Goal: Task Accomplishment & Management: Use online tool/utility

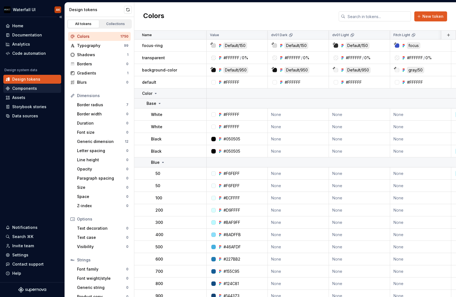
click at [25, 86] on div "Components" at bounding box center [24, 89] width 25 height 6
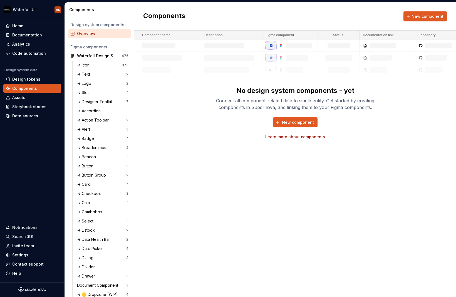
click at [290, 137] on link "Learn more about components" at bounding box center [295, 137] width 60 height 6
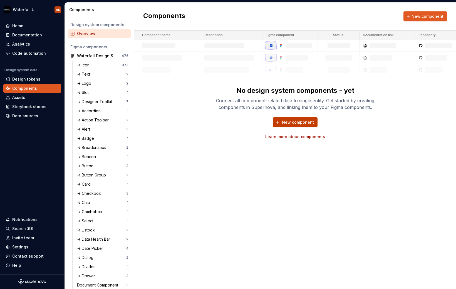
click at [302, 125] on button "New component" at bounding box center [295, 122] width 45 height 10
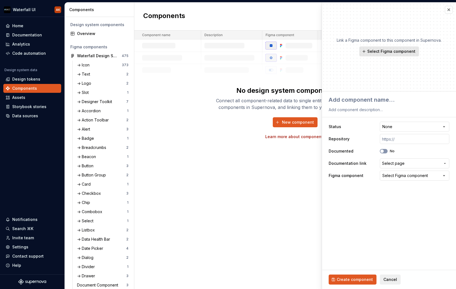
click at [386, 53] on span "Select Figma component" at bounding box center [391, 52] width 48 height 6
type textarea "*"
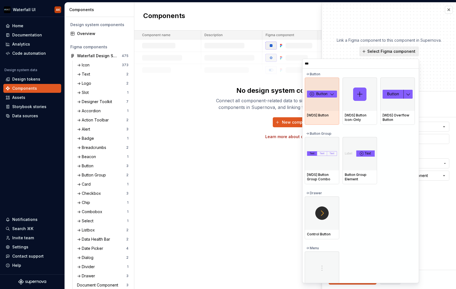
type input "****"
click at [318, 93] on img at bounding box center [322, 94] width 30 height 7
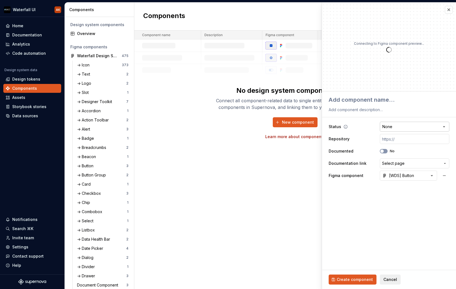
type textarea "*"
click at [401, 125] on html "Waterfall UI AK Home Documentation Analytics Code automation Design system data…" at bounding box center [228, 144] width 456 height 289
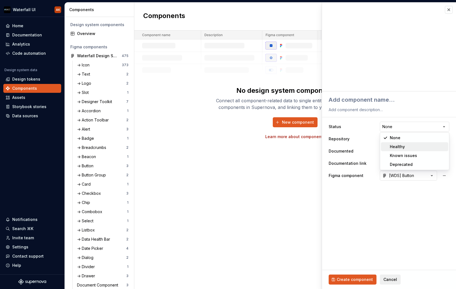
select select "**********"
click at [394, 140] on input "text" at bounding box center [414, 139] width 69 height 10
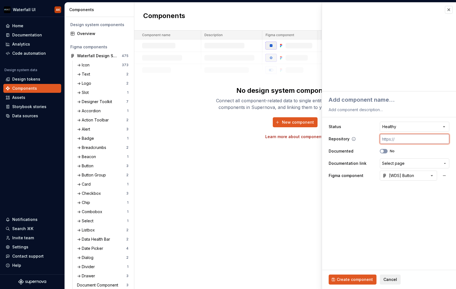
paste input "[URL][DOMAIN_NAME]"
type textarea "*"
type input "[URL][DOMAIN_NAME]"
click at [353, 140] on icon at bounding box center [353, 139] width 4 height 4
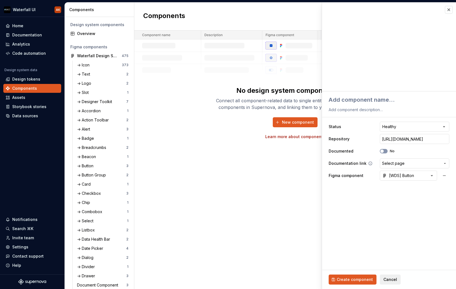
click at [401, 162] on span "Select page" at bounding box center [393, 164] width 23 height 6
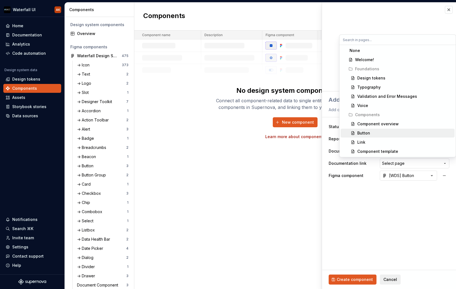
click at [362, 134] on div "Button" at bounding box center [363, 133] width 13 height 6
type textarea "*"
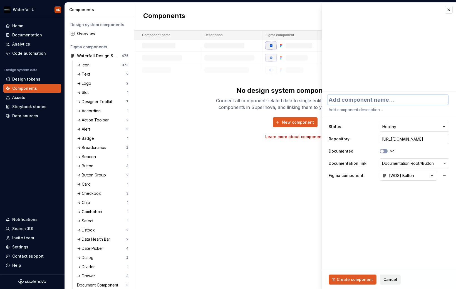
click at [339, 100] on textarea at bounding box center [387, 100] width 121 height 10
type textarea "C"
type textarea "*"
type textarea "Co"
type textarea "*"
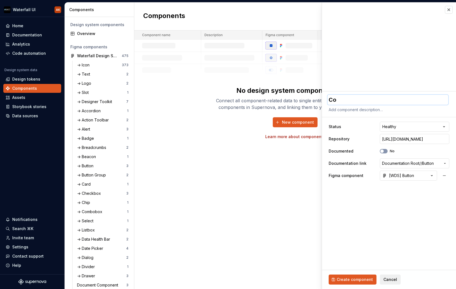
type textarea "Com"
type textarea "*"
type textarea "Comp"
type textarea "*"
type textarea "Compo"
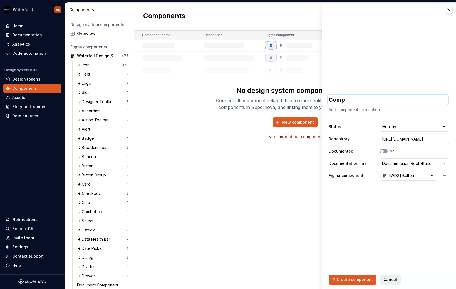
type textarea "*"
type textarea "Compon"
type textarea "*"
type textarea "Compone"
type textarea "*"
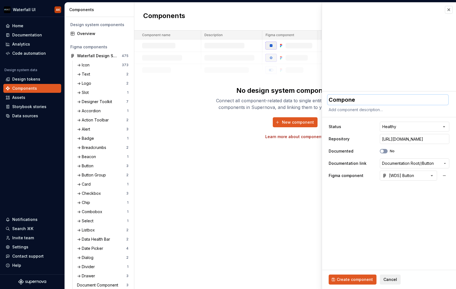
type textarea "Componen"
type textarea "*"
type textarea "Component"
type textarea "*"
type textarea "Component"
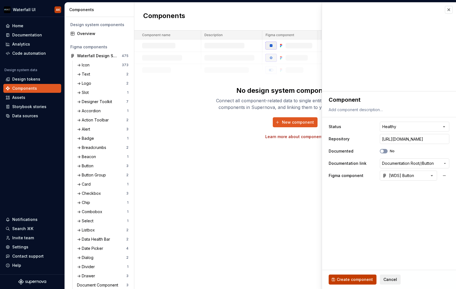
click at [344, 280] on span "Create component" at bounding box center [355, 280] width 36 height 6
type textarea "*"
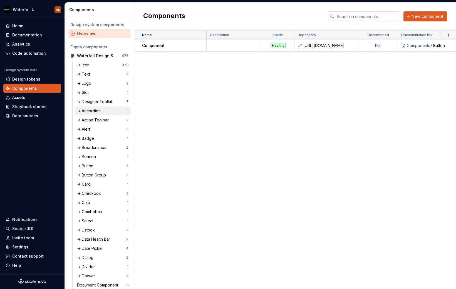
click at [92, 111] on div "-> Accordion" at bounding box center [90, 111] width 26 height 6
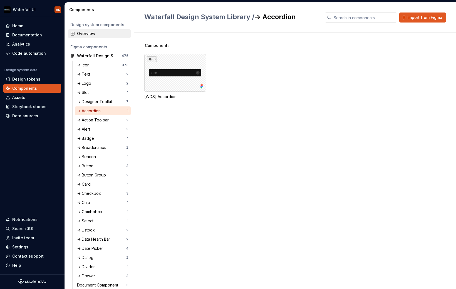
click at [97, 33] on div "Overview" at bounding box center [102, 34] width 51 height 6
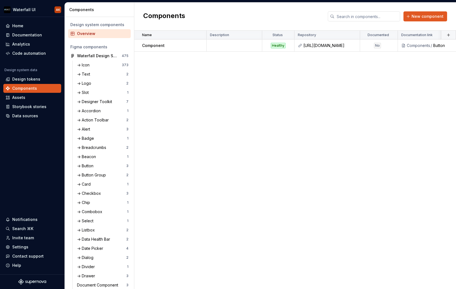
click at [426, 23] on div "Components New component" at bounding box center [295, 17] width 322 height 28
click at [426, 17] on span "New component" at bounding box center [427, 17] width 32 height 6
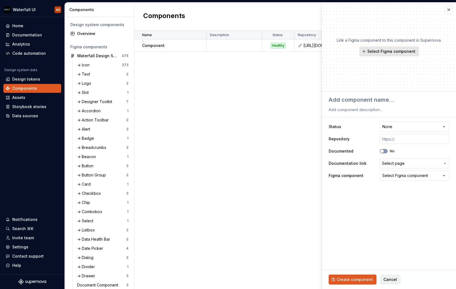
click at [398, 47] on button "Select Figma component" at bounding box center [389, 51] width 60 height 10
type textarea "*"
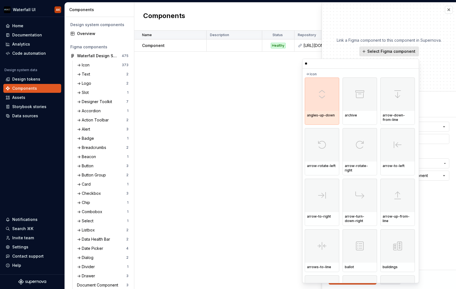
type input "***"
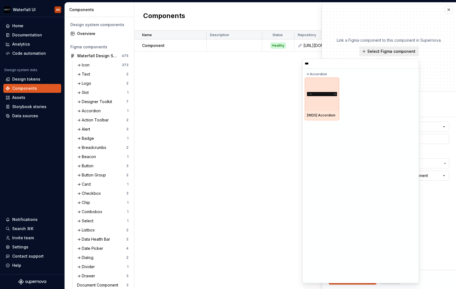
click at [311, 94] on img at bounding box center [322, 94] width 30 height 4
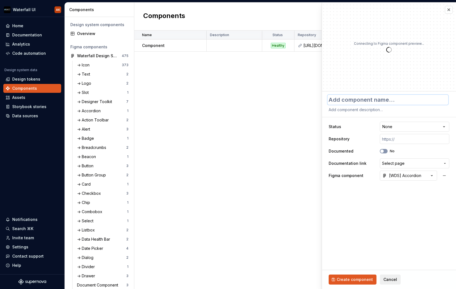
click at [364, 101] on textarea at bounding box center [387, 100] width 121 height 10
type textarea "*"
type textarea "A"
type textarea "*"
type textarea "Ac"
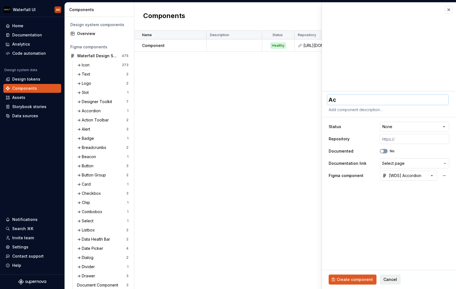
type textarea "*"
type textarea "Acc"
type textarea "*"
type textarea "Acco"
type textarea "*"
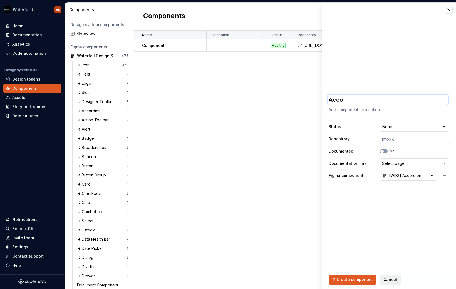
type textarea "Accor"
type textarea "*"
type textarea "Accordio"
type textarea "*"
type textarea "Accordion"
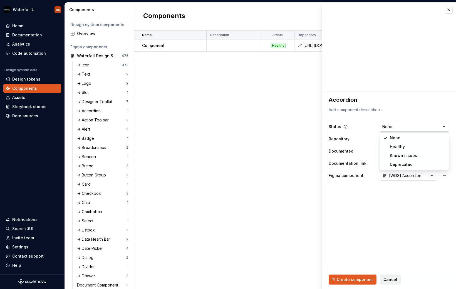
click at [409, 129] on html "Waterfall UI AK Home Documentation Analytics Code automation Design system data…" at bounding box center [228, 144] width 456 height 289
select select "**********"
click at [428, 139] on input "text" at bounding box center [414, 139] width 69 height 10
paste input "[URL][DOMAIN_NAME]"
type textarea "*"
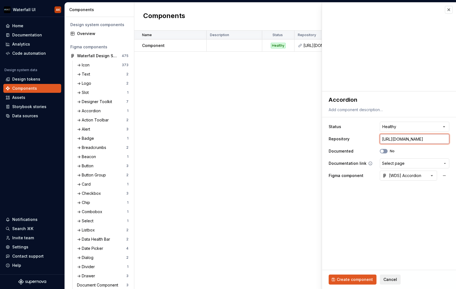
type input "[URL][DOMAIN_NAME]"
click at [404, 165] on span "Select page" at bounding box center [393, 164] width 23 height 6
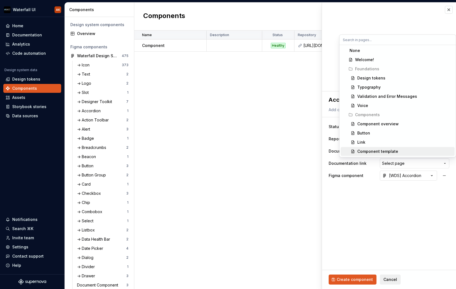
click at [364, 220] on html "Waterfall UI AK Home Documentation Analytics Code automation Design system data…" at bounding box center [228, 144] width 456 height 289
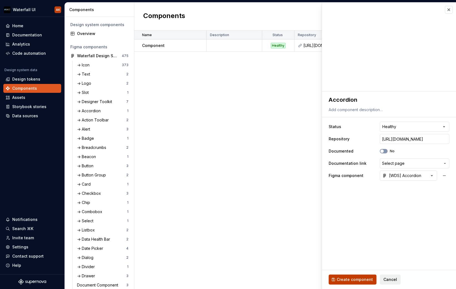
click at [356, 282] on span "Create component" at bounding box center [355, 280] width 36 height 6
type textarea "*"
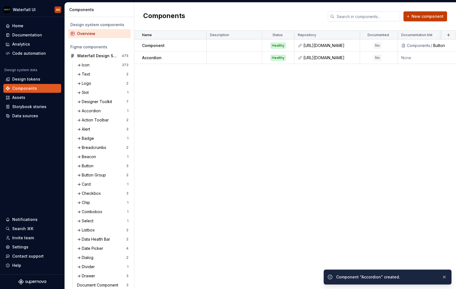
click at [423, 16] on span "New component" at bounding box center [427, 17] width 32 height 6
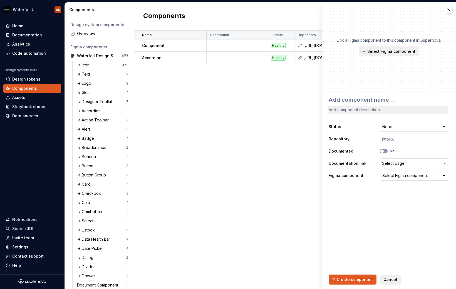
type textarea "*"
type textarea "L"
type textarea "*"
type textarea "Li"
type textarea "*"
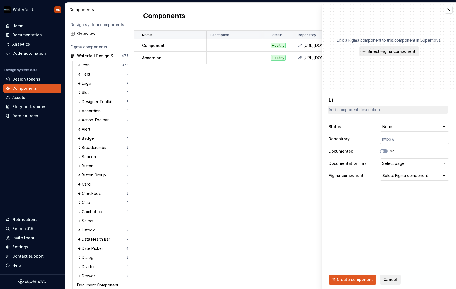
type textarea "[PERSON_NAME]"
type textarea "*"
type textarea "Link"
click at [406, 50] on span "Select Figma component" at bounding box center [391, 52] width 48 height 6
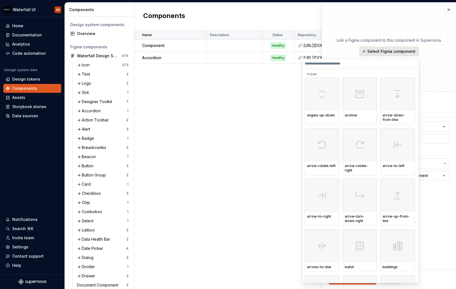
type textarea "*"
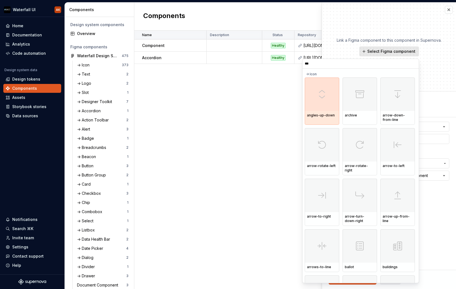
type input "****"
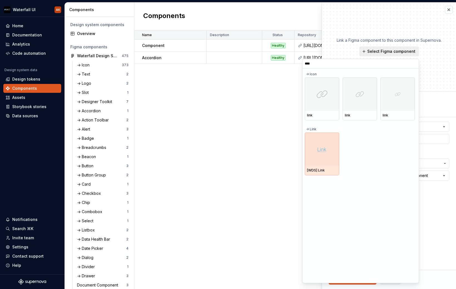
click at [326, 154] on div at bounding box center [322, 149] width 34 height 33
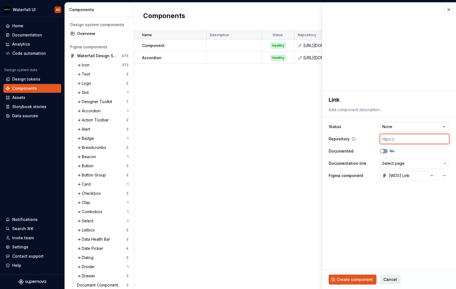
click at [409, 139] on input "text" at bounding box center [414, 139] width 69 height 10
paste input "[URL][DOMAIN_NAME]"
type textarea "*"
type input "[URL][DOMAIN_NAME]"
click at [396, 163] on span "Select page" at bounding box center [393, 164] width 23 height 6
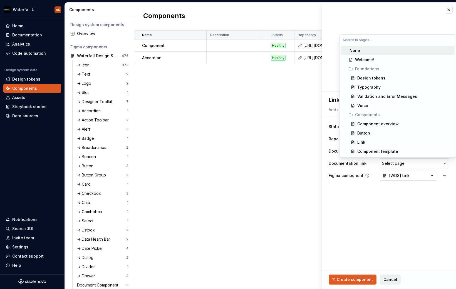
click at [354, 178] on html "Waterfall UI AK Home Documentation Analytics Code automation Design system data…" at bounding box center [228, 144] width 456 height 289
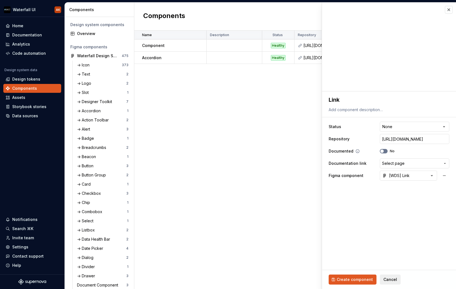
click at [385, 152] on button "No" at bounding box center [384, 151] width 8 height 4
click at [402, 163] on span "Select page" at bounding box center [393, 164] width 23 height 6
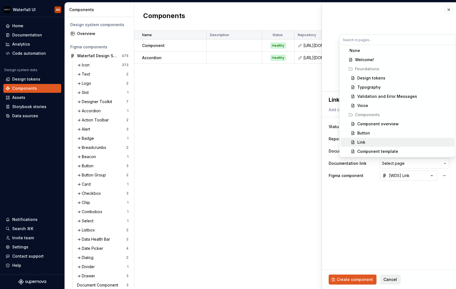
click at [391, 143] on div "Link" at bounding box center [404, 143] width 95 height 6
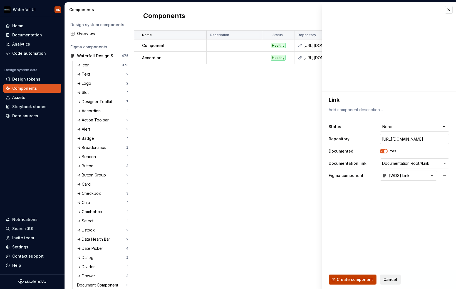
click at [356, 284] on button "Create component" at bounding box center [353, 280] width 48 height 10
type textarea "*"
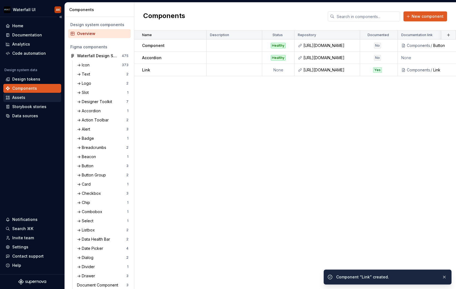
click at [29, 97] on div "Assets" at bounding box center [32, 98] width 53 height 6
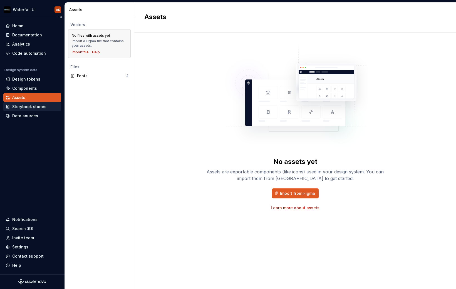
click at [17, 107] on div "Storybook stories" at bounding box center [29, 107] width 34 height 6
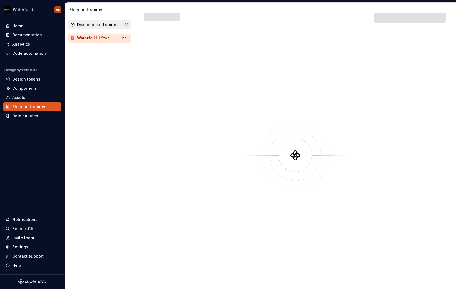
click at [92, 21] on div "Disconnected stories 10" at bounding box center [99, 24] width 63 height 9
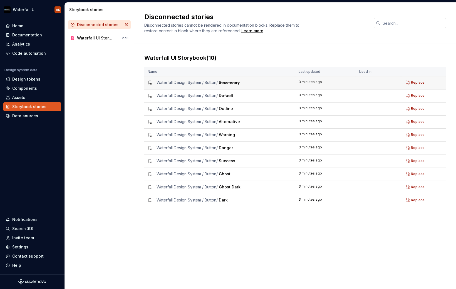
click at [372, 81] on td at bounding box center [378, 82] width 45 height 13
click at [410, 83] on button "Replace" at bounding box center [415, 83] width 23 height 8
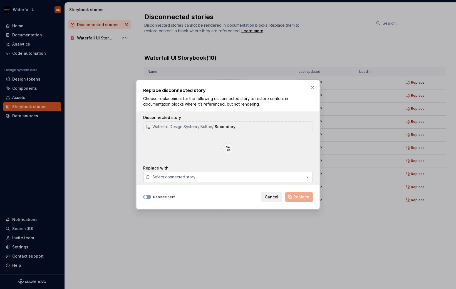
click at [177, 178] on div "Select connected story" at bounding box center [173, 177] width 43 height 6
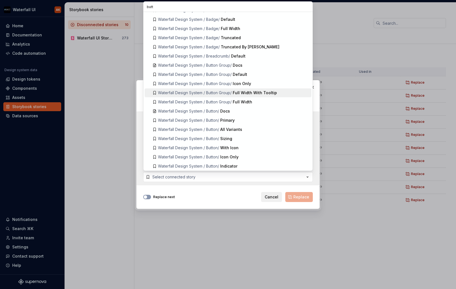
scroll to position [24, 0]
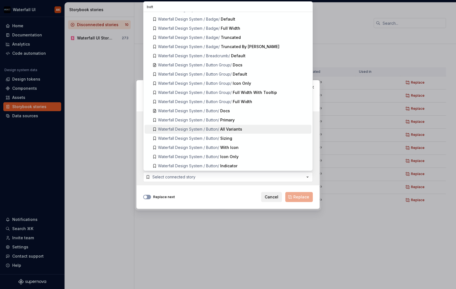
type input "butt"
click at [187, 127] on span "Waterfall Design System / Button /" at bounding box center [188, 129] width 61 height 5
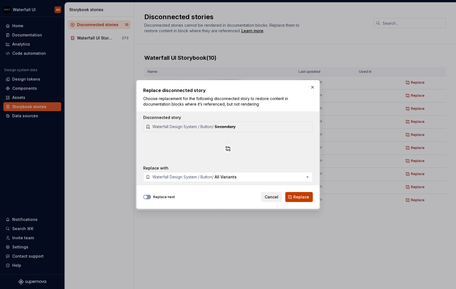
click at [298, 199] on span "Replace" at bounding box center [301, 197] width 16 height 6
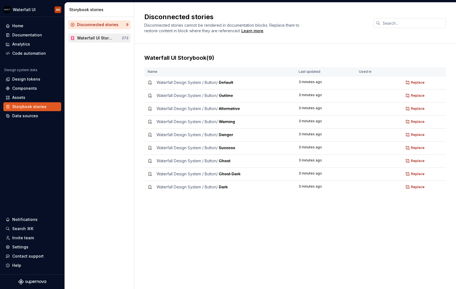
click at [90, 39] on div "Waterfall UI Storybook" at bounding box center [95, 38] width 36 height 6
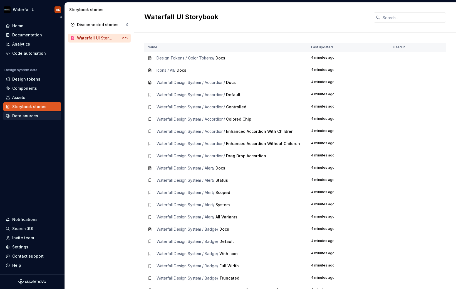
click at [15, 113] on div "Data sources" at bounding box center [32, 115] width 58 height 9
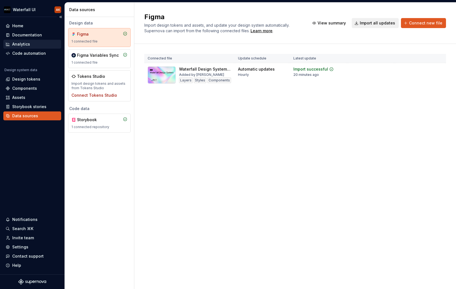
click at [19, 43] on div "Analytics" at bounding box center [21, 44] width 18 height 6
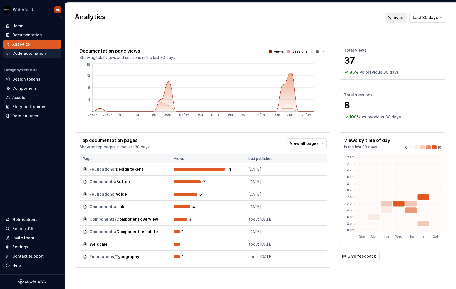
click at [21, 52] on div "Code automation" at bounding box center [29, 54] width 34 height 6
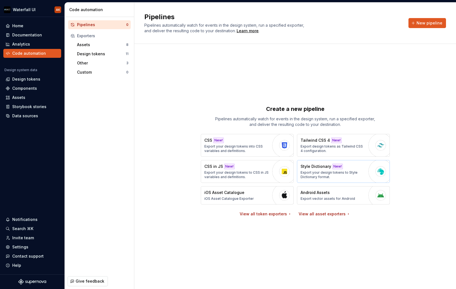
click at [311, 172] on p "Export your design tokens to Style Dictionary format." at bounding box center [333, 174] width 65 height 9
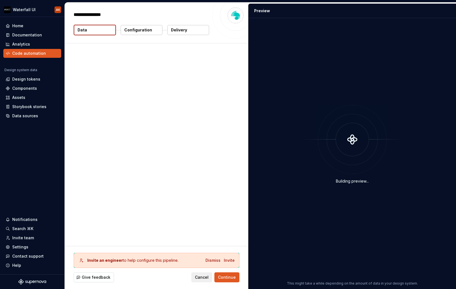
type textarea "*"
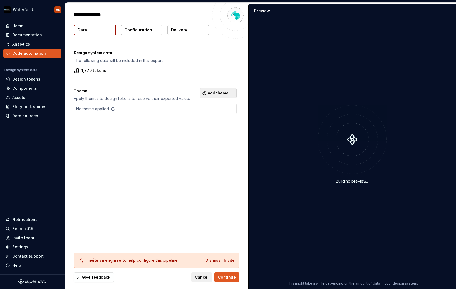
click at [227, 94] on span "Add theme" at bounding box center [218, 93] width 21 height 6
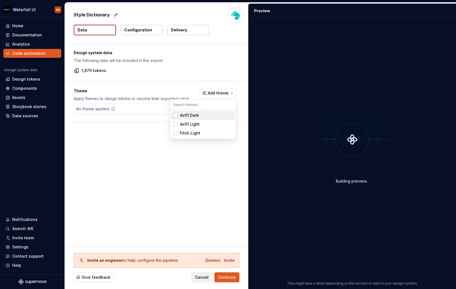
click at [182, 118] on div "dv01 Dark" at bounding box center [189, 116] width 19 height 6
click at [182, 124] on div "dv01 Light" at bounding box center [190, 124] width 20 height 6
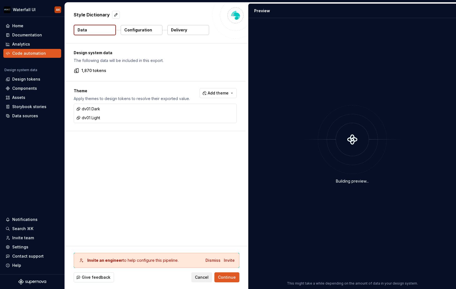
drag, startPoint x: 143, startPoint y: 150, endPoint x: 206, endPoint y: 203, distance: 82.0
click at [144, 150] on html "Waterfall UI AK Home Documentation Analytics Code automation Design system data…" at bounding box center [228, 144] width 456 height 289
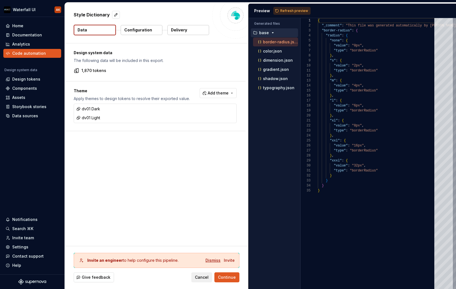
click at [212, 259] on div "Dismiss" at bounding box center [212, 261] width 15 height 6
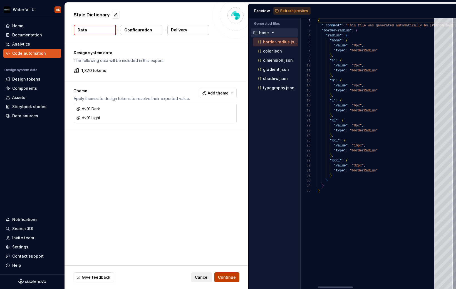
click at [227, 279] on span "Continue" at bounding box center [227, 278] width 18 height 6
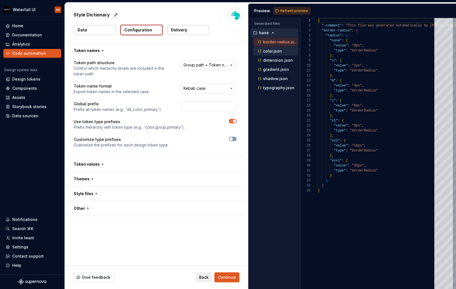
click at [269, 53] on p "color.json" at bounding box center [272, 51] width 19 height 4
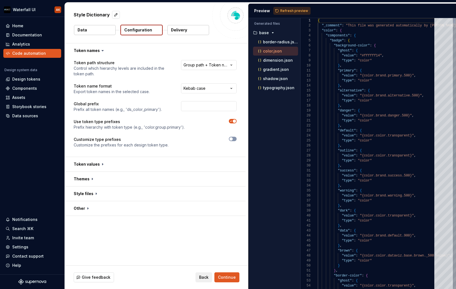
scroll to position [50, 0]
click at [314, 35] on div at bounding box center [314, 35] width 7 height 5
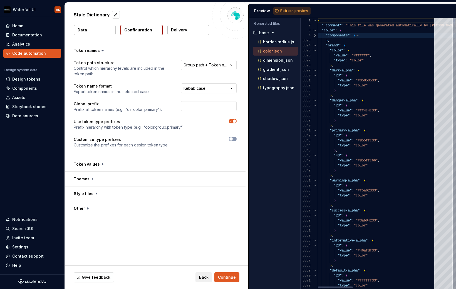
click at [314, 44] on div at bounding box center [314, 45] width 7 height 5
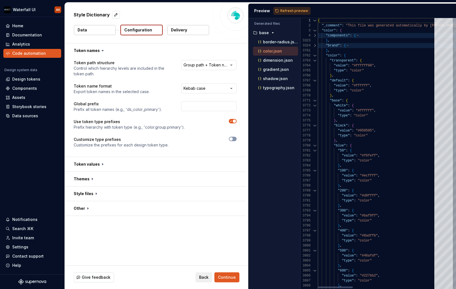
click at [314, 55] on div at bounding box center [314, 55] width 7 height 5
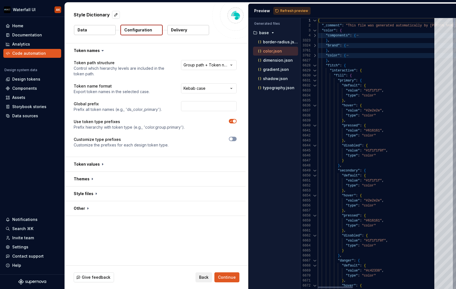
click at [314, 55] on div at bounding box center [314, 55] width 7 height 5
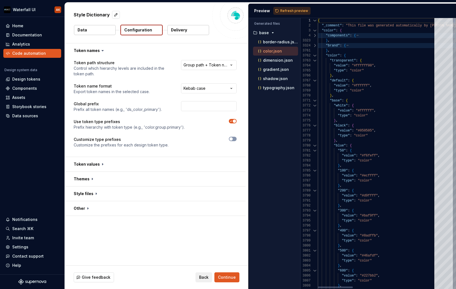
click at [314, 34] on div at bounding box center [314, 35] width 7 height 5
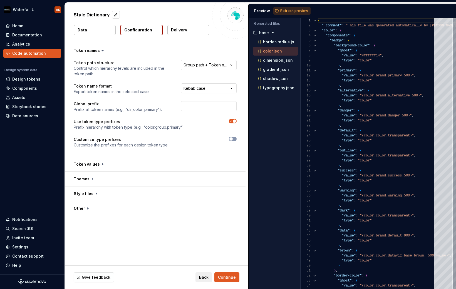
click at [229, 119] on button "button" at bounding box center [233, 121] width 8 height 4
click at [293, 9] on div "Preview Refresh preview" at bounding box center [352, 11] width 207 height 14
click at [293, 9] on span "Refresh preview" at bounding box center [294, 11] width 28 height 4
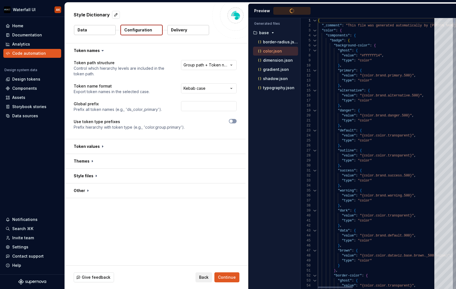
type textarea "**********"
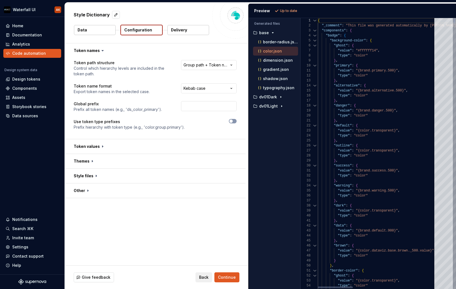
click at [313, 35] on div at bounding box center [314, 35] width 7 height 5
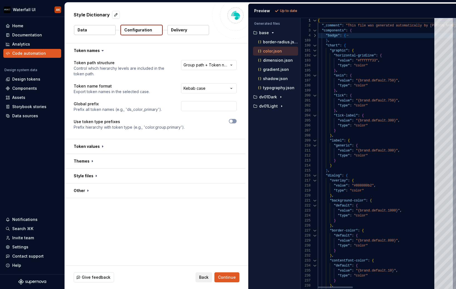
click at [313, 35] on div at bounding box center [314, 35] width 7 height 5
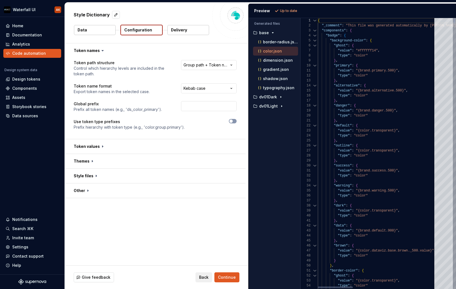
click at [313, 30] on div at bounding box center [314, 30] width 7 height 5
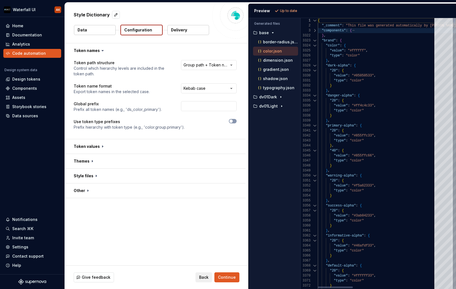
click at [313, 40] on div at bounding box center [314, 40] width 7 height 5
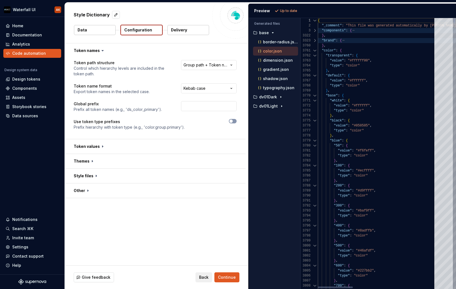
click at [316, 96] on div at bounding box center [314, 95] width 7 height 5
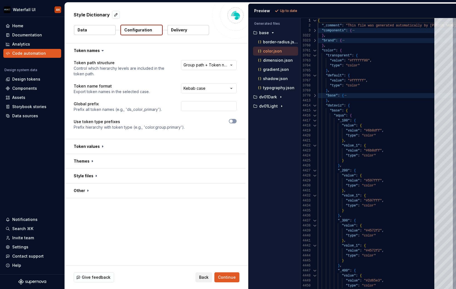
click at [165, 123] on p "Use token type prefixes" at bounding box center [129, 122] width 111 height 6
drag, startPoint x: 230, startPoint y: 124, endPoint x: 232, endPoint y: 122, distance: 3.3
click at [230, 124] on div at bounding box center [216, 124] width 42 height 11
click at [233, 121] on icon "button" at bounding box center [231, 121] width 4 height 3
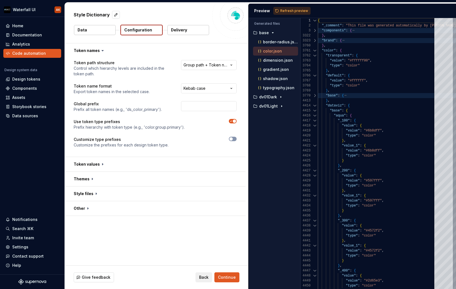
click at [234, 123] on button "button" at bounding box center [233, 121] width 8 height 4
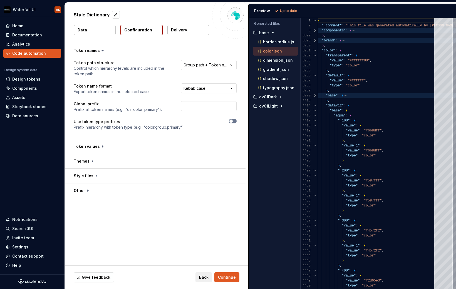
click at [234, 123] on button "button" at bounding box center [233, 121] width 8 height 4
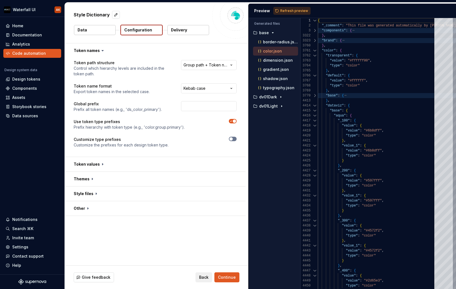
click at [232, 140] on span "button" at bounding box center [230, 138] width 3 height 3
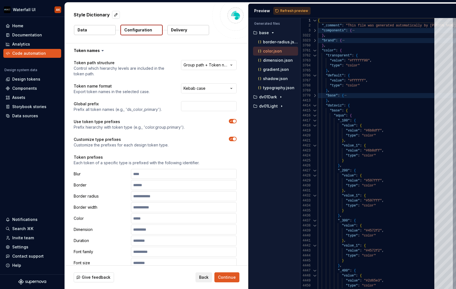
click at [232, 140] on icon "button" at bounding box center [231, 138] width 4 height 3
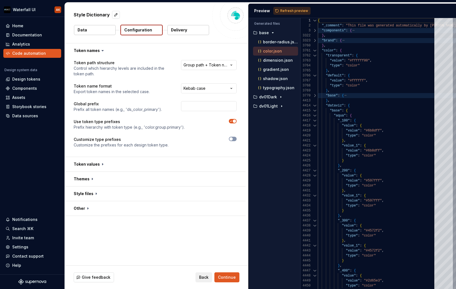
click at [231, 122] on icon "button" at bounding box center [231, 121] width 4 height 3
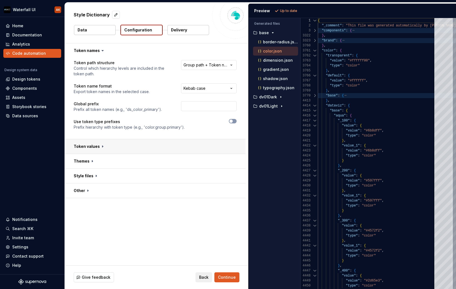
click at [96, 146] on button "button" at bounding box center [155, 146] width 181 height 14
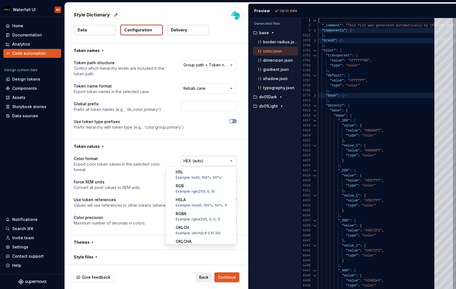
click at [225, 161] on html "**********" at bounding box center [228, 144] width 456 height 289
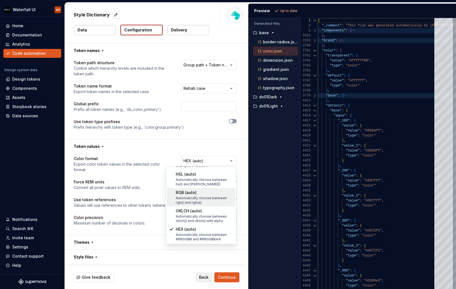
select select "*********"
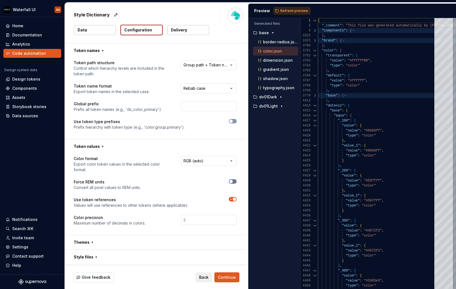
click at [234, 183] on button "button" at bounding box center [233, 181] width 8 height 4
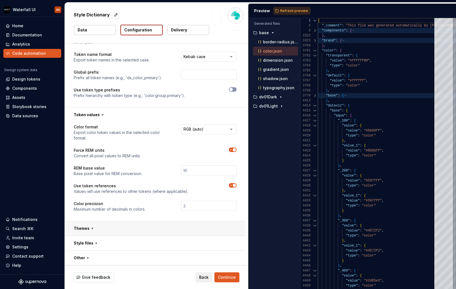
scroll to position [32, 0]
click at [120, 233] on button "button" at bounding box center [155, 228] width 181 height 14
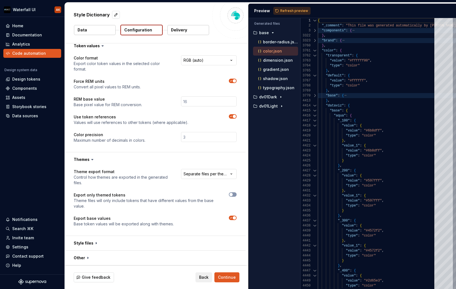
scroll to position [101, 0]
click at [126, 243] on button "button" at bounding box center [155, 243] width 181 height 14
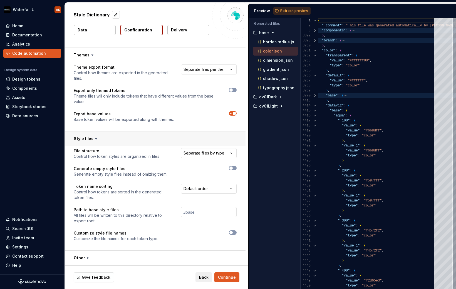
scroll to position [205, 0]
click at [138, 257] on button "button" at bounding box center [155, 258] width 181 height 14
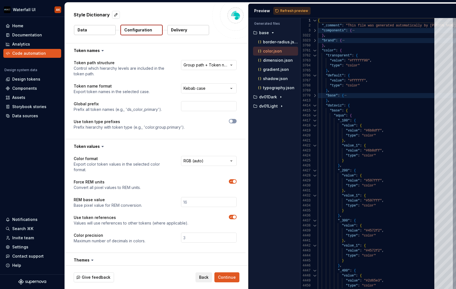
scroll to position [0, 0]
click at [230, 277] on span "Continue" at bounding box center [227, 278] width 18 height 6
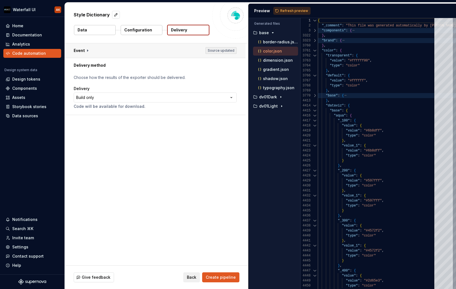
click at [87, 50] on button "button" at bounding box center [155, 50] width 181 height 14
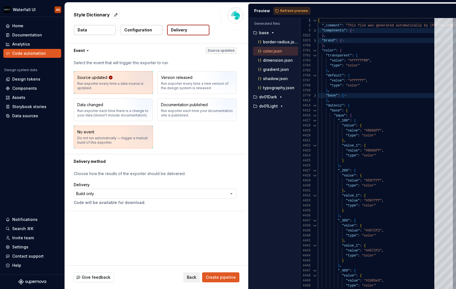
click at [95, 139] on div "Do not run automatically — trigger a manual build of this exporter." at bounding box center [113, 140] width 72 height 9
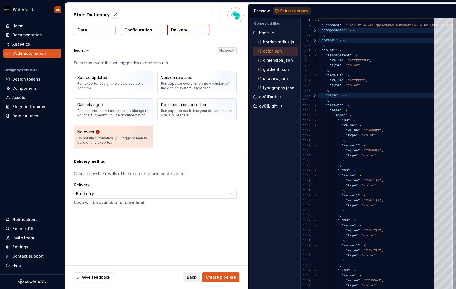
click at [85, 52] on icon at bounding box center [88, 51] width 6 height 6
click at [87, 51] on icon at bounding box center [88, 50] width 2 height 1
click at [85, 51] on icon at bounding box center [88, 51] width 6 height 6
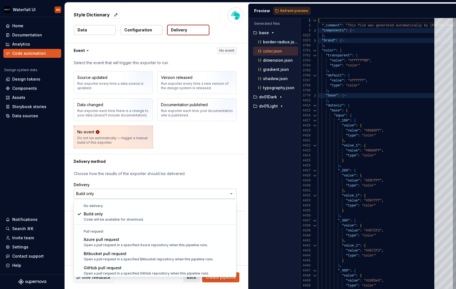
click at [113, 192] on html "**********" at bounding box center [228, 144] width 456 height 289
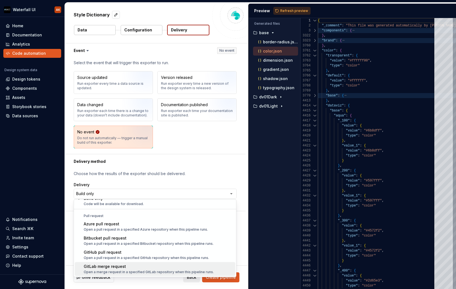
select select "******"
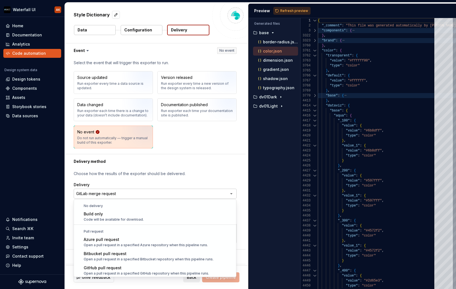
click at [94, 195] on html "**********" at bounding box center [228, 144] width 456 height 289
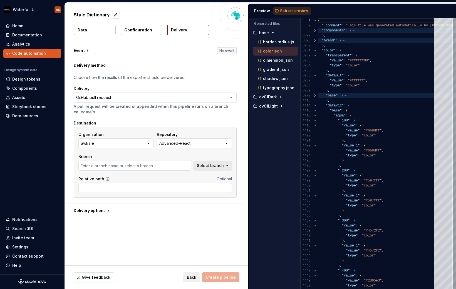
type input "master"
click at [115, 146] on button "awkale" at bounding box center [115, 143] width 75 height 10
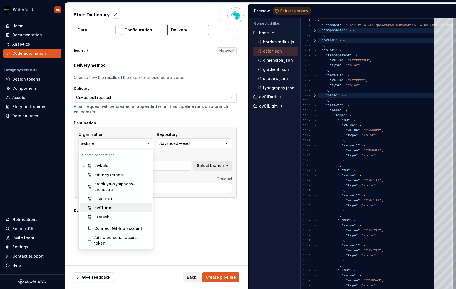
click at [128, 206] on div "dv01-inc" at bounding box center [122, 208] width 56 height 6
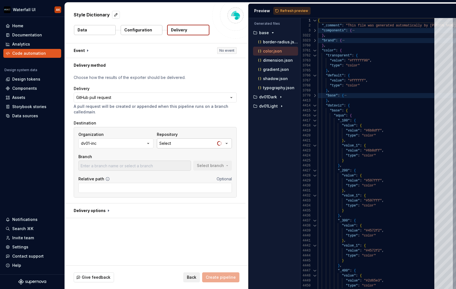
click at [186, 146] on button "Select" at bounding box center [194, 143] width 75 height 10
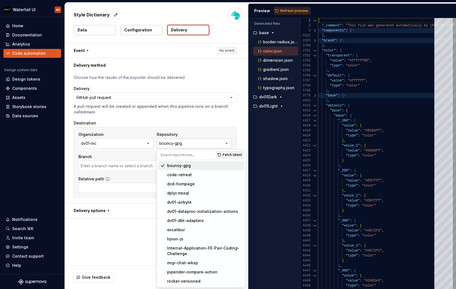
type input "master"
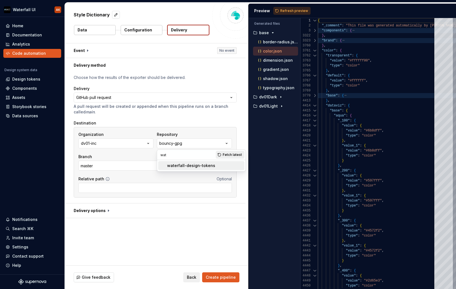
type input "wat"
click at [188, 165] on div "waterfall-design-tokens" at bounding box center [191, 166] width 48 height 6
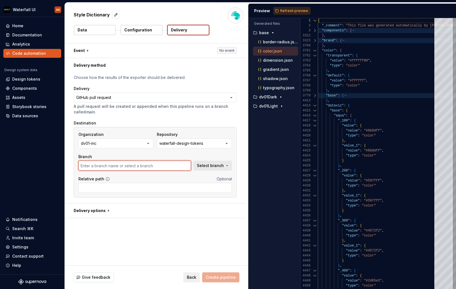
click at [152, 166] on input "text" at bounding box center [134, 166] width 113 height 10
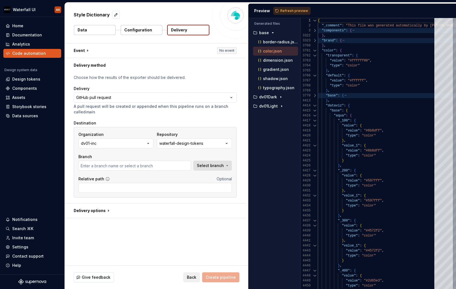
click at [203, 167] on span "Select branch" at bounding box center [210, 166] width 27 height 6
click at [209, 180] on div "Fetch latest" at bounding box center [217, 177] width 30 height 10
click at [211, 177] on div "Fetch latest" at bounding box center [217, 177] width 30 height 10
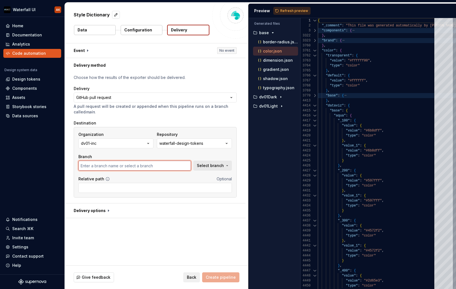
click at [148, 168] on input "text" at bounding box center [134, 166] width 113 height 10
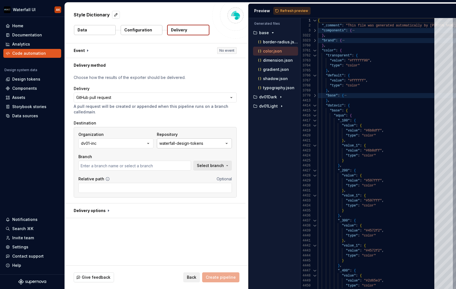
click at [175, 146] on div "waterfall-design-tokens" at bounding box center [181, 144] width 44 height 6
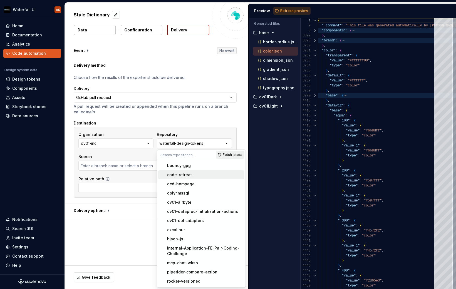
click at [178, 175] on div "code-retreat" at bounding box center [179, 175] width 25 height 6
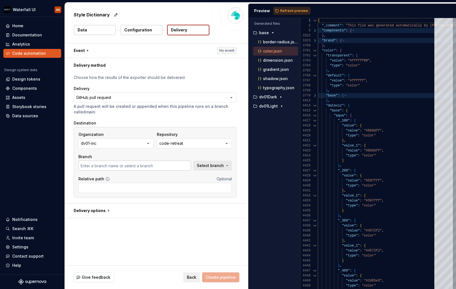
type input "master"
click at [215, 167] on span "Select branch" at bounding box center [210, 166] width 27 height 6
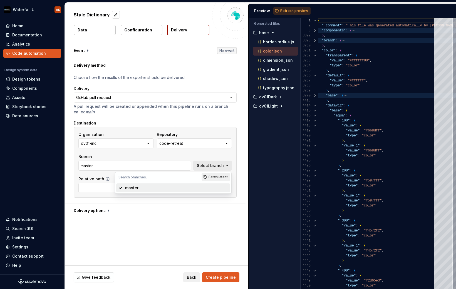
click at [145, 160] on div "Branch master" at bounding box center [134, 162] width 113 height 17
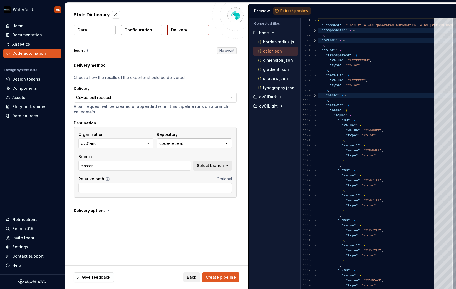
click at [164, 144] on div "code-retreat" at bounding box center [171, 144] width 24 height 6
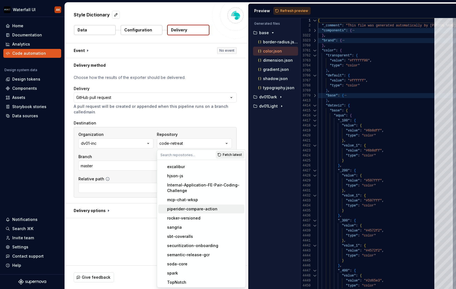
scroll to position [79, 0]
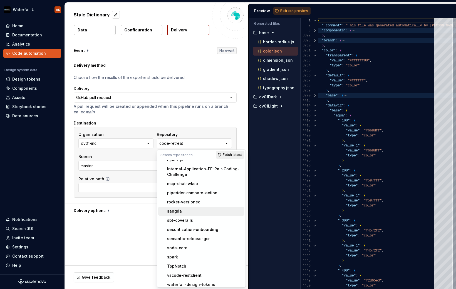
click at [184, 208] on span "sangria" at bounding box center [201, 211] width 86 height 9
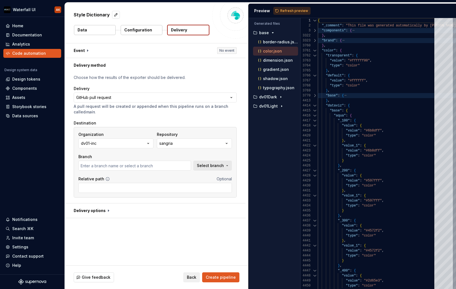
type input "args-variables"
click at [190, 142] on button "sangria" at bounding box center [194, 143] width 75 height 10
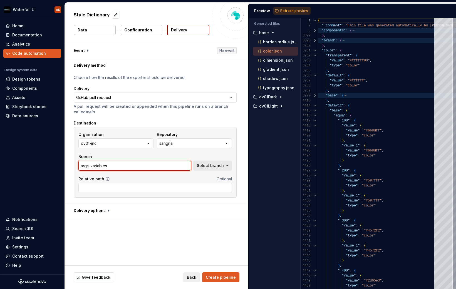
drag, startPoint x: 116, startPoint y: 163, endPoint x: 123, endPoint y: 163, distance: 7.2
click at [116, 163] on input "args-variables" at bounding box center [134, 166] width 113 height 10
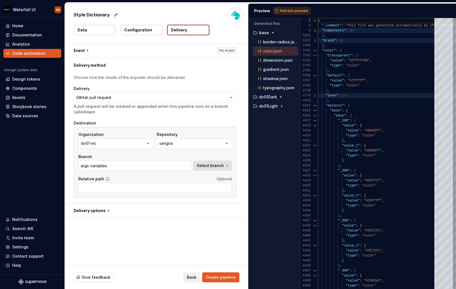
click at [222, 166] on span "Select branch" at bounding box center [210, 166] width 27 height 6
click at [174, 151] on div "Organization dv01-inc Repository sangria Branch args-variables Select branch" at bounding box center [154, 151] width 153 height 39
click at [180, 141] on button "sangria" at bounding box center [194, 143] width 75 height 10
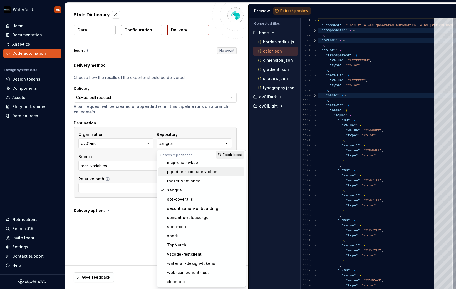
scroll to position [100, 0]
click at [208, 275] on div "web-component-test" at bounding box center [204, 273] width 75 height 6
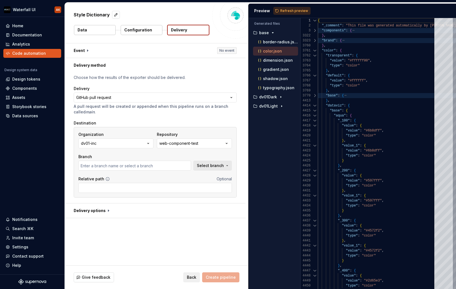
type input "main"
click at [232, 163] on div "Organization dv01-inc Repository web-component-test Branch main Select branch R…" at bounding box center [155, 162] width 163 height 71
click at [220, 145] on button "web-component-test" at bounding box center [194, 143] width 75 height 10
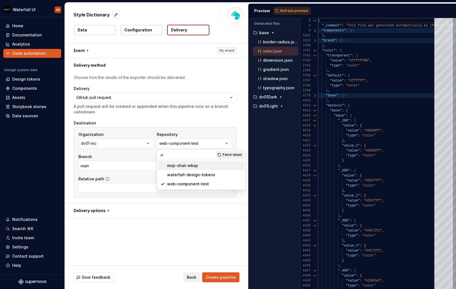
scroll to position [0, 0]
type input "web"
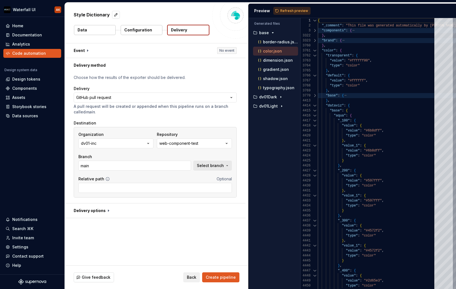
click at [210, 130] on div "Organization dv01-inc Repository web-component-test Branch main Select branch R…" at bounding box center [155, 162] width 163 height 71
click at [205, 143] on button "web-component-test" at bounding box center [194, 143] width 75 height 10
type input "wat"
click at [188, 169] on span "waterfall-design-tokens" at bounding box center [201, 165] width 86 height 9
click at [161, 181] on div "Relative path Optional" at bounding box center [154, 179] width 153 height 6
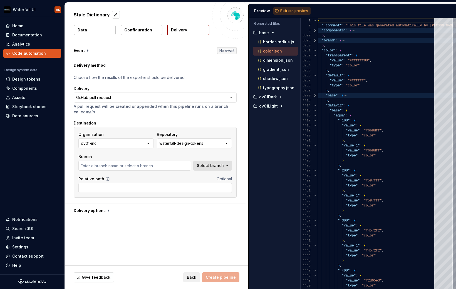
click at [222, 165] on span "Select branch" at bounding box center [210, 166] width 27 height 6
click at [220, 177] on div "Fetch latest" at bounding box center [217, 177] width 30 height 10
click at [210, 178] on div "Fetch latest" at bounding box center [217, 177] width 30 height 10
click at [189, 153] on div "Organization dv01-inc Repository waterfall-design-tokens Branch Select branch" at bounding box center [154, 151] width 153 height 39
click at [135, 148] on button "dv01-inc" at bounding box center [115, 143] width 75 height 10
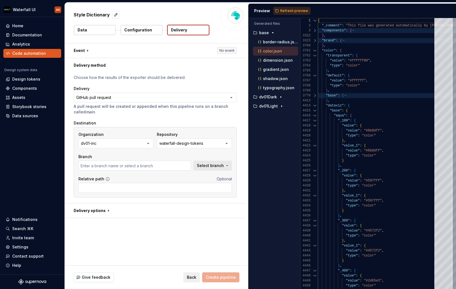
click at [172, 152] on div "Organization dv01-inc Repository waterfall-design-tokens Branch Select branch" at bounding box center [154, 151] width 153 height 39
click at [140, 142] on button "dv01-inc" at bounding box center [115, 143] width 75 height 10
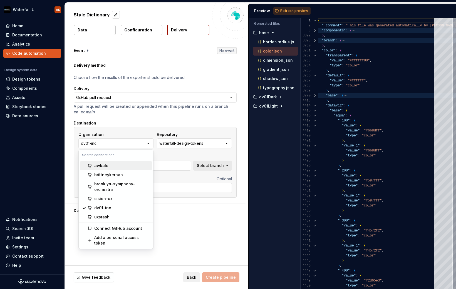
click at [168, 155] on div "Branch" at bounding box center [134, 157] width 113 height 6
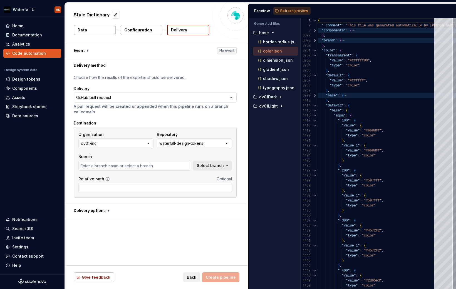
click at [100, 278] on span "Give feedback" at bounding box center [96, 278] width 29 height 6
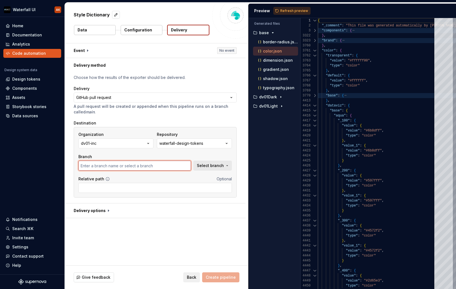
click at [140, 167] on input "text" at bounding box center [134, 166] width 113 height 10
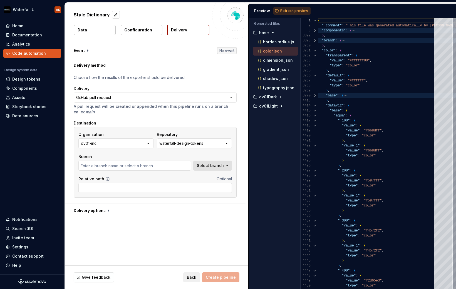
click at [221, 164] on span "Select branch" at bounding box center [210, 166] width 27 height 6
click at [135, 156] on div "Branch" at bounding box center [134, 157] width 113 height 6
click at [113, 15] on button "button" at bounding box center [116, 15] width 8 height 8
click at [23, 29] on div "Home" at bounding box center [32, 25] width 58 height 9
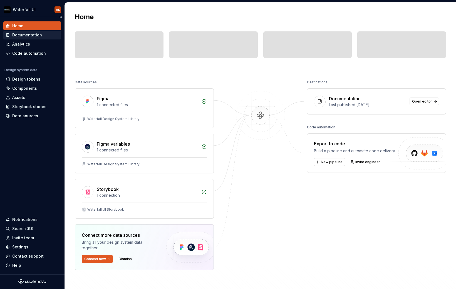
click at [23, 34] on div "Documentation" at bounding box center [27, 35] width 30 height 6
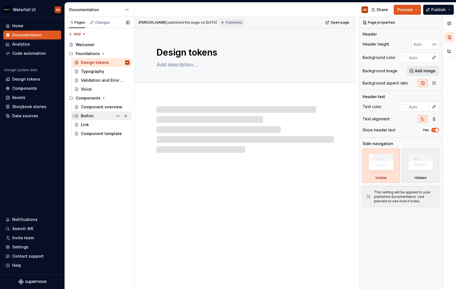
click at [92, 118] on div "Button" at bounding box center [87, 116] width 13 height 6
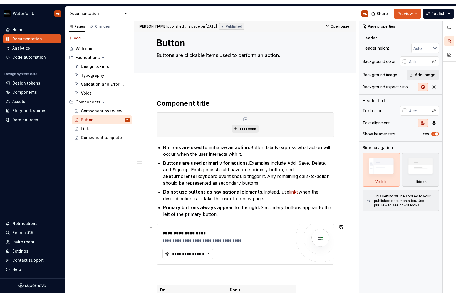
scroll to position [68, 0]
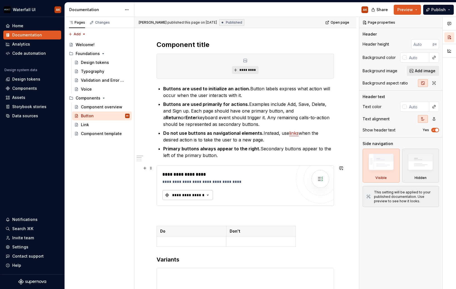
click at [199, 198] on button "**********" at bounding box center [187, 195] width 51 height 10
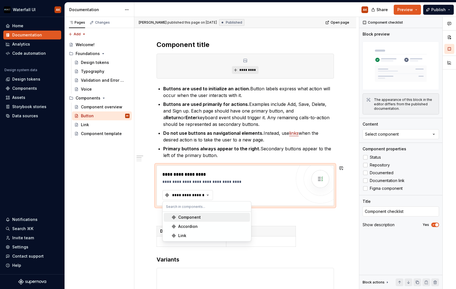
click at [189, 217] on div "Component" at bounding box center [189, 218] width 23 height 6
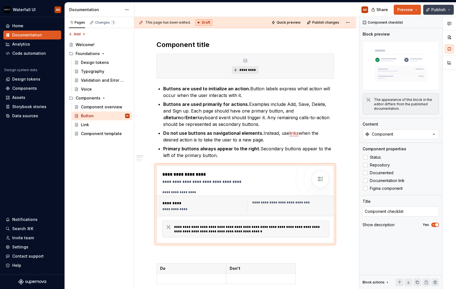
click at [431, 12] on button "Publish" at bounding box center [438, 10] width 31 height 10
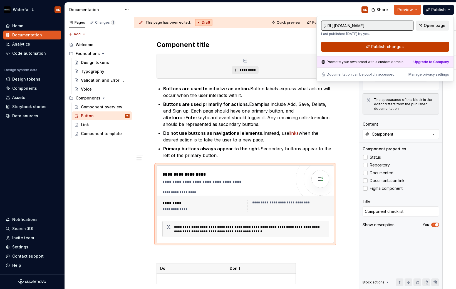
click at [364, 47] on button "Publish changes" at bounding box center [385, 47] width 128 height 10
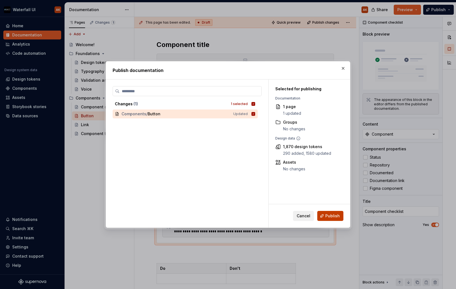
click at [329, 217] on span "Publish" at bounding box center [332, 216] width 14 height 6
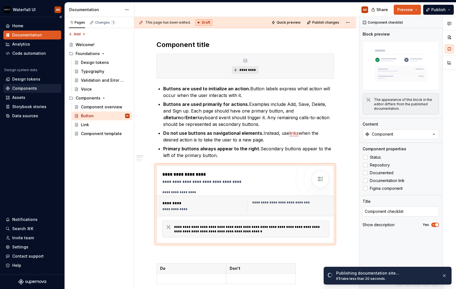
click at [19, 86] on div "Components" at bounding box center [24, 89] width 25 height 6
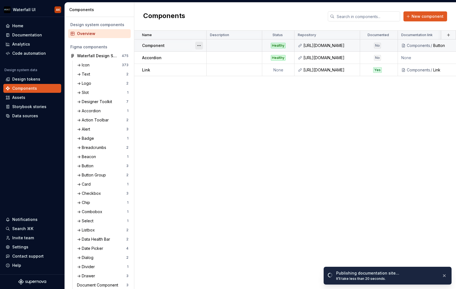
click at [199, 45] on button "button" at bounding box center [199, 46] width 8 height 8
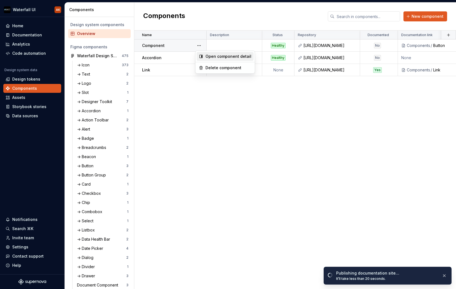
click at [203, 56] on icon at bounding box center [201, 56] width 4 height 4
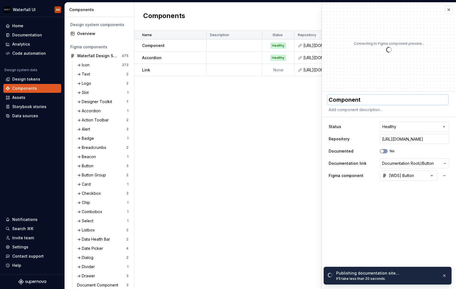
click at [342, 100] on textarea "Component" at bounding box center [387, 100] width 121 height 10
type textarea "*"
type textarea "B"
type textarea "*"
type textarea "B"
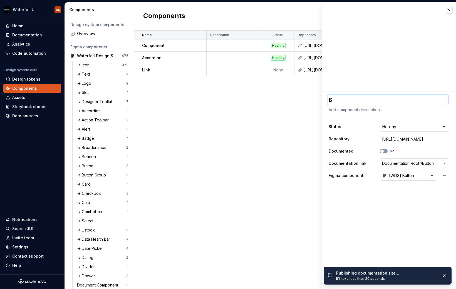
type textarea "*"
type textarea "Bu"
type textarea "*"
type textarea "But"
type textarea "*"
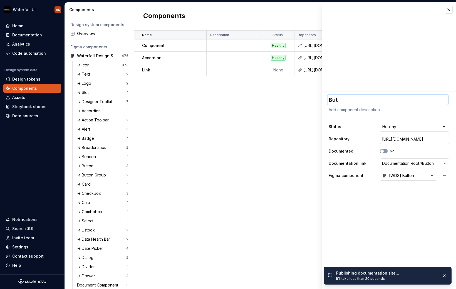
type textarea "Butt"
type textarea "*"
type textarea "Butto"
type textarea "*"
type textarea "Button"
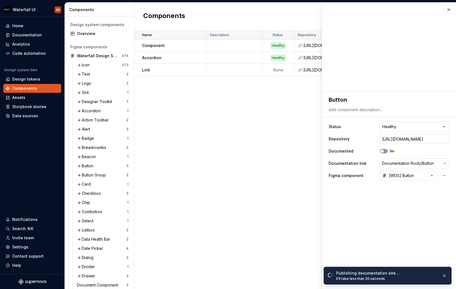
click at [401, 238] on fieldset "**********" at bounding box center [389, 190] width 134 height 198
drag, startPoint x: 448, startPoint y: 279, endPoint x: 445, endPoint y: 277, distance: 3.4
click at [447, 279] on button "button" at bounding box center [444, 276] width 7 height 8
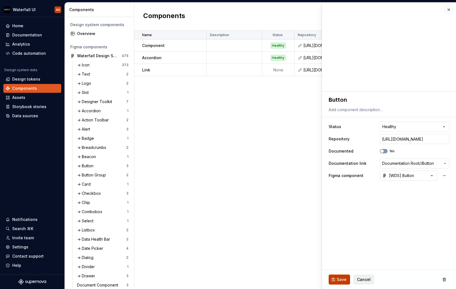
click at [342, 276] on button "Save" at bounding box center [339, 280] width 21 height 10
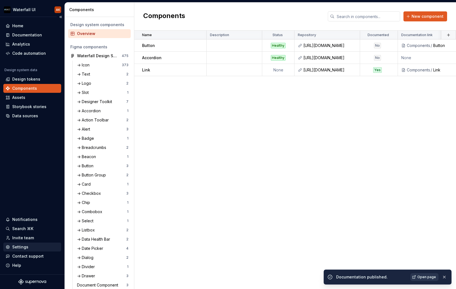
click at [19, 247] on div "Settings" at bounding box center [20, 247] width 16 height 6
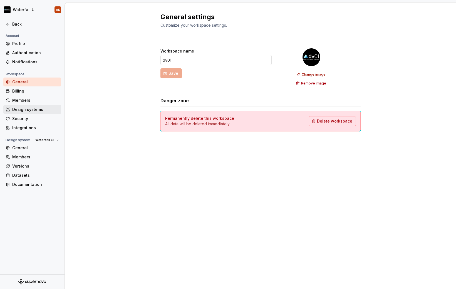
click at [26, 109] on div "Design systems" at bounding box center [35, 110] width 47 height 6
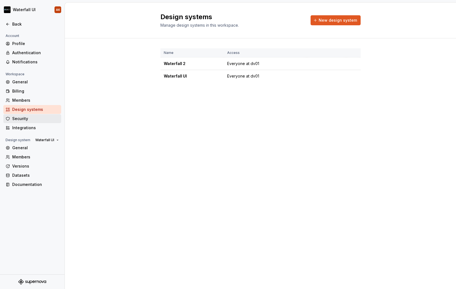
click at [24, 118] on div "Security" at bounding box center [35, 119] width 47 height 6
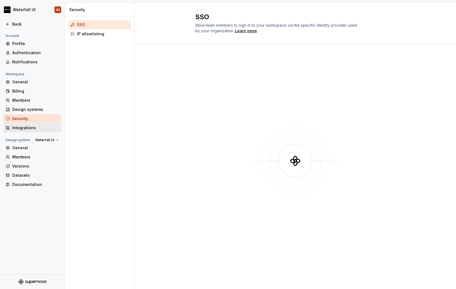
click at [24, 125] on div "Integrations" at bounding box center [35, 128] width 47 height 6
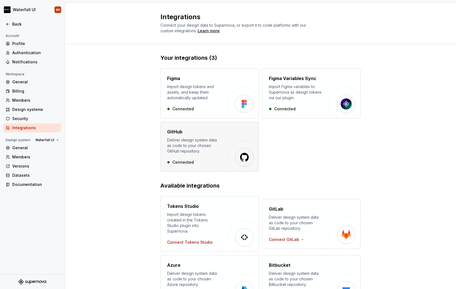
click at [183, 127] on div "GitHub Deliver design system data as code to your chosen GitHub repository. Con…" at bounding box center [209, 147] width 98 height 50
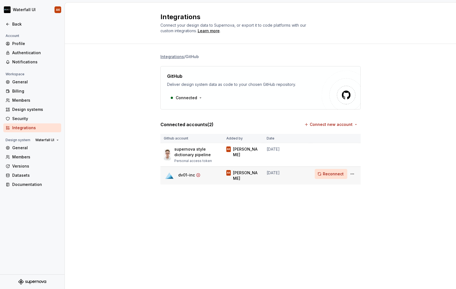
click at [338, 173] on span "Reconnect" at bounding box center [333, 174] width 21 height 6
click at [352, 174] on html "Waterfall UI AK Back Account Profile Authentication Notifications Workspace Gen…" at bounding box center [228, 144] width 456 height 289
click at [358, 186] on div "Edit connection" at bounding box center [376, 186] width 39 height 6
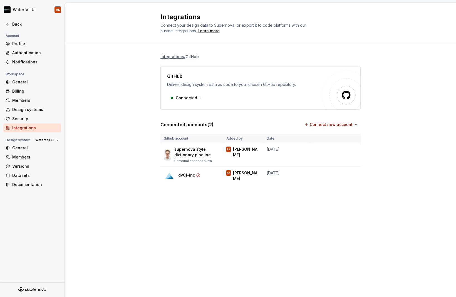
click at [165, 222] on div "Integrations Connect your design data to Supernova, or export it to code platfo…" at bounding box center [260, 150] width 391 height 294
click at [198, 175] on icon at bounding box center [198, 175] width 4 height 4
click at [198, 176] on icon at bounding box center [198, 174] width 3 height 3
click at [352, 174] on html "Waterfall UI AK Back Account Profile Authentication Notifications Workspace Gen…" at bounding box center [228, 148] width 456 height 297
click at [362, 193] on div "Remove connection" at bounding box center [376, 195] width 39 height 6
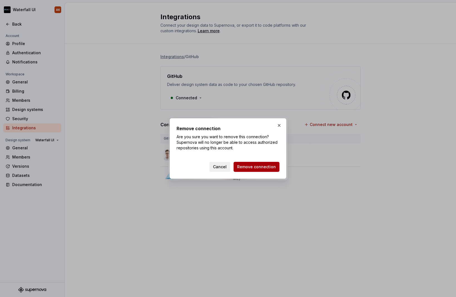
click at [267, 169] on span "Remove connection" at bounding box center [256, 167] width 39 height 6
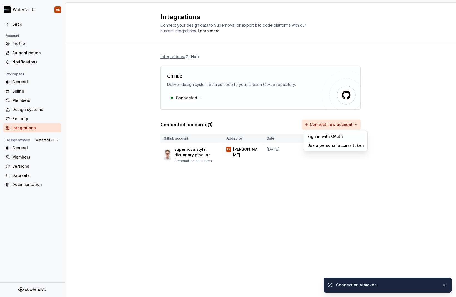
click at [347, 127] on html "Waterfall UI AK Back Account Profile Authentication Notifications Workspace Gen…" at bounding box center [228, 148] width 456 height 297
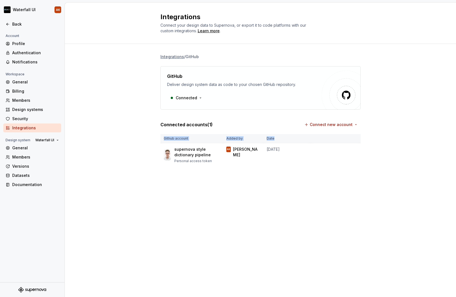
drag, startPoint x: 324, startPoint y: 130, endPoint x: 323, endPoint y: 134, distance: 3.3
click at [323, 134] on html "Waterfall UI AK Back Account Profile Authentication Notifications Workspace Gen…" at bounding box center [228, 148] width 456 height 297
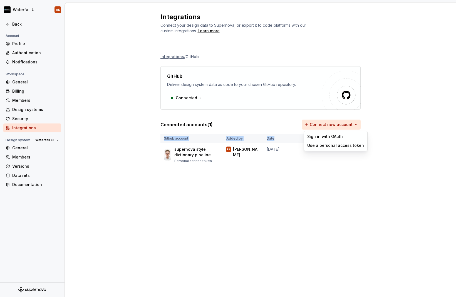
click at [326, 125] on html "Waterfall UI AK Back Account Profile Authentication Notifications Workspace Gen…" at bounding box center [228, 148] width 456 height 297
click at [323, 136] on div "Sign in with OAuth" at bounding box center [335, 137] width 57 height 6
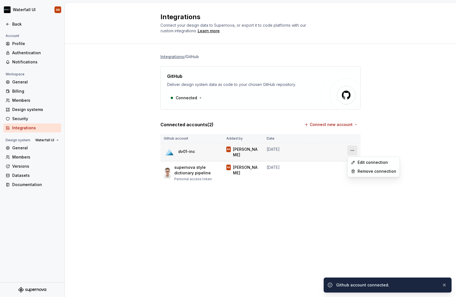
click at [352, 152] on html "Waterfall UI AK Back Account Profile Authentication Notifications Workspace Gen…" at bounding box center [228, 148] width 456 height 297
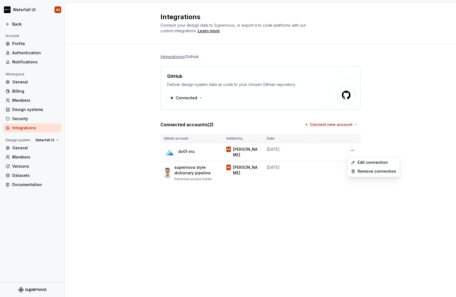
click at [385, 150] on html "Waterfall UI AK Back Account Profile Authentication Notifications Workspace Gen…" at bounding box center [228, 148] width 456 height 297
click at [12, 26] on div "Back" at bounding box center [35, 24] width 47 height 6
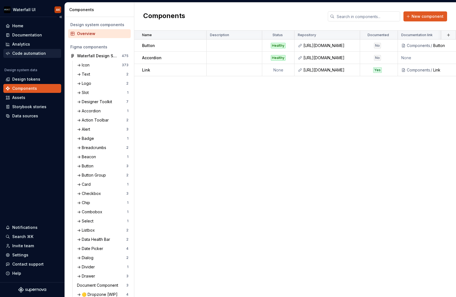
click at [22, 54] on div "Code automation" at bounding box center [29, 54] width 34 height 6
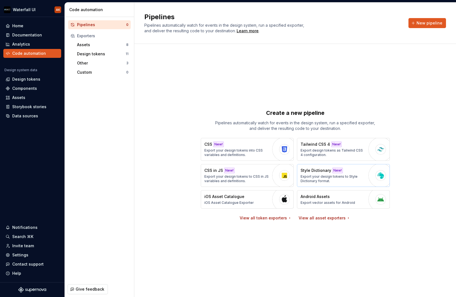
click at [310, 173] on p "Style Dictionary" at bounding box center [316, 171] width 31 height 6
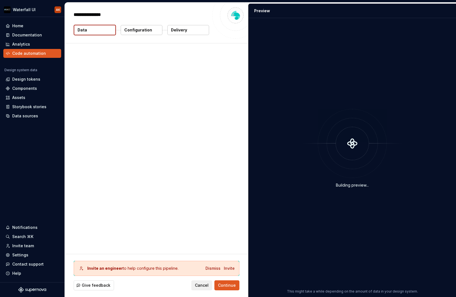
type textarea "*"
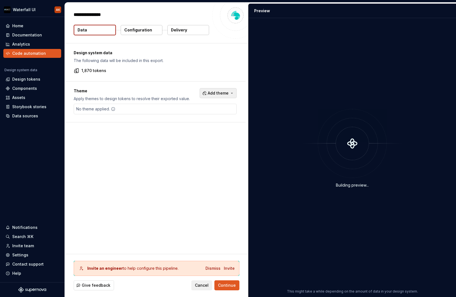
click at [218, 91] on span "Add theme" at bounding box center [218, 93] width 21 height 6
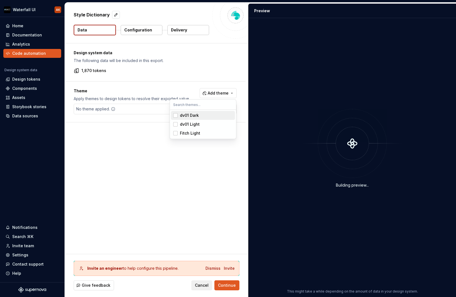
click at [182, 116] on div "dv01 Dark" at bounding box center [189, 116] width 19 height 6
click at [182, 123] on div "dv01 Light" at bounding box center [190, 124] width 20 height 6
click at [231, 288] on html "Waterfall UI AK Home Documentation Analytics Code automation Design system data…" at bounding box center [228, 148] width 456 height 297
click at [211, 269] on div "Dismiss" at bounding box center [212, 268] width 15 height 6
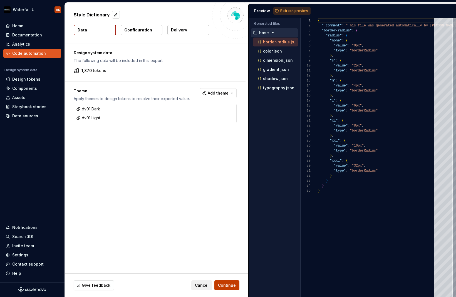
click at [224, 289] on button "Continue" at bounding box center [226, 285] width 25 height 10
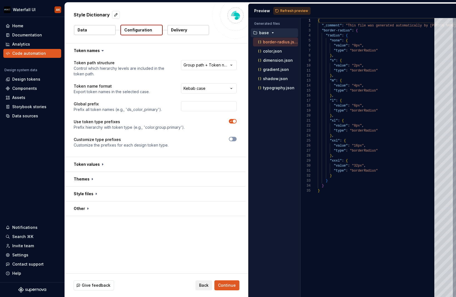
click at [179, 65] on div "**********" at bounding box center [155, 68] width 163 height 17
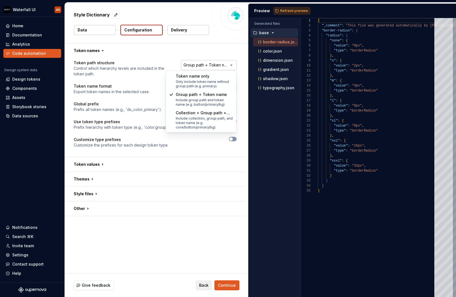
click at [193, 64] on html "**********" at bounding box center [228, 148] width 456 height 297
click at [131, 77] on html "**********" at bounding box center [228, 148] width 456 height 297
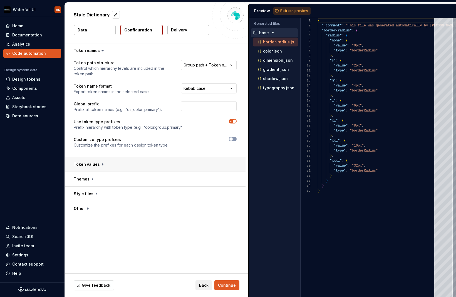
click at [109, 163] on button "button" at bounding box center [155, 164] width 181 height 14
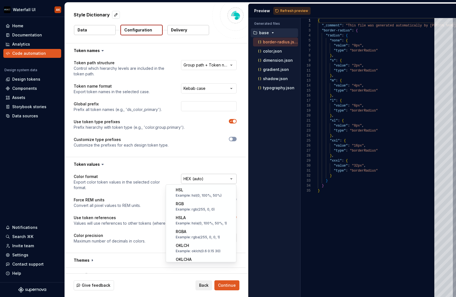
click at [193, 179] on html "**********" at bounding box center [228, 148] width 456 height 297
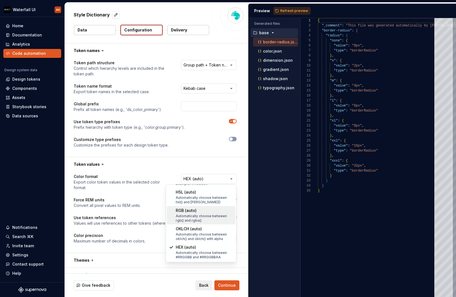
select select "*********"
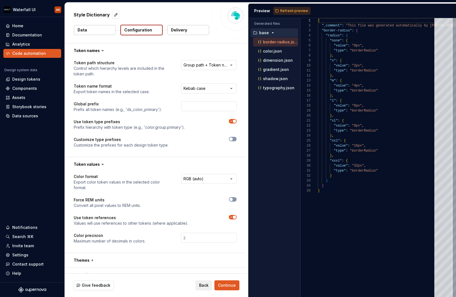
drag, startPoint x: 232, startPoint y: 201, endPoint x: 226, endPoint y: 200, distance: 5.6
click at [231, 201] on span "button" at bounding box center [230, 199] width 3 height 3
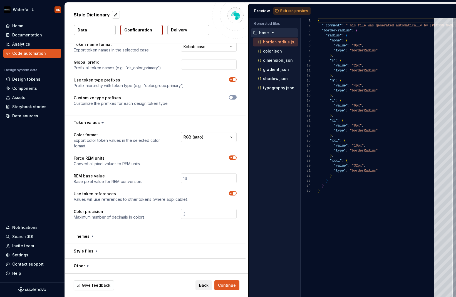
scroll to position [42, 0]
click at [118, 236] on button "button" at bounding box center [155, 236] width 181 height 14
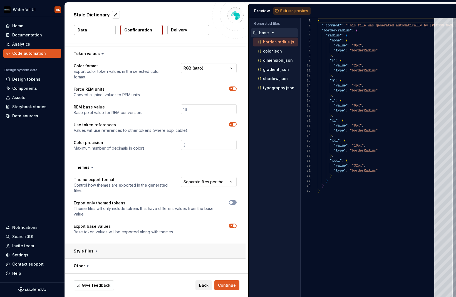
click at [115, 253] on button "button" at bounding box center [155, 251] width 181 height 14
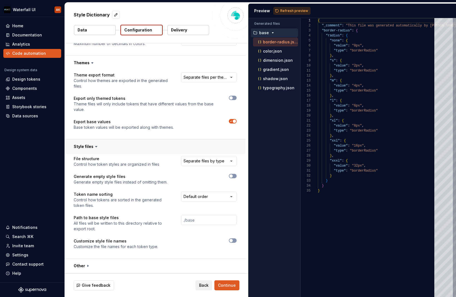
scroll to position [215, 0]
click at [123, 266] on button "button" at bounding box center [155, 266] width 181 height 14
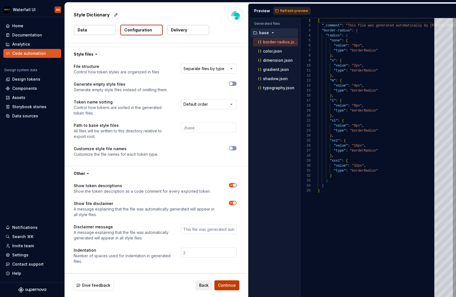
scroll to position [307, 0]
click at [228, 285] on span "Continue" at bounding box center [227, 285] width 18 height 6
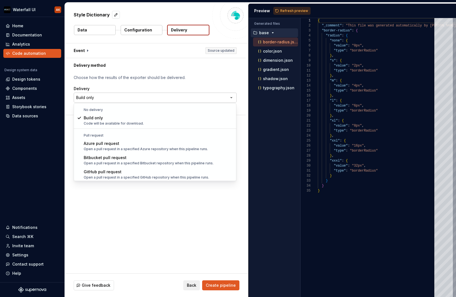
click at [121, 95] on html "**********" at bounding box center [228, 148] width 456 height 297
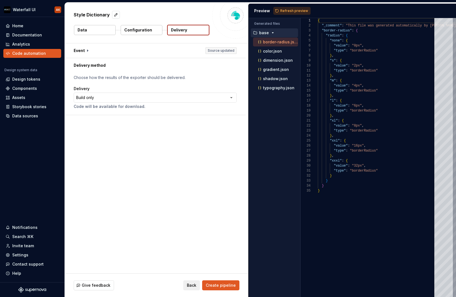
click at [98, 71] on html "**********" at bounding box center [228, 148] width 456 height 297
click at [83, 48] on button "button" at bounding box center [155, 50] width 181 height 14
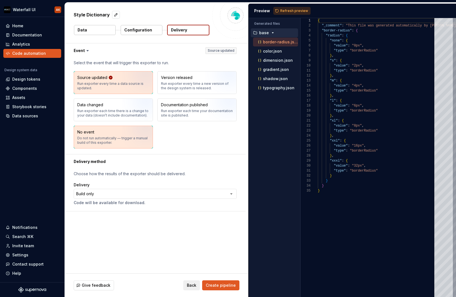
click at [90, 133] on div "No event" at bounding box center [85, 132] width 17 height 6
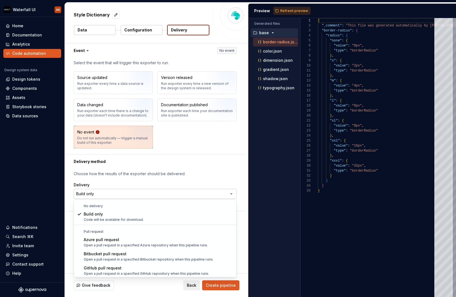
click at [93, 190] on html "**********" at bounding box center [228, 148] width 456 height 297
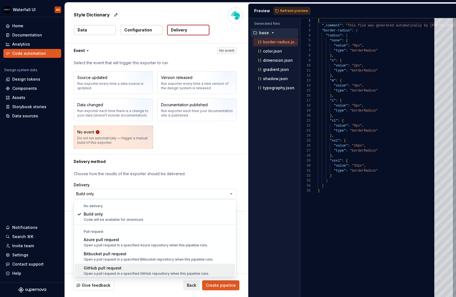
scroll to position [0, 0]
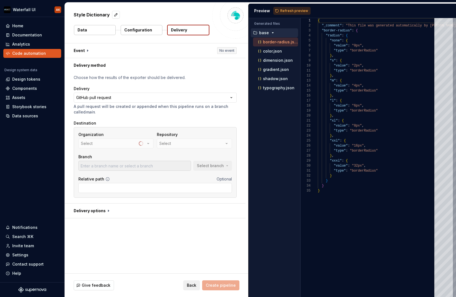
click at [113, 143] on button "Select" at bounding box center [115, 143] width 75 height 10
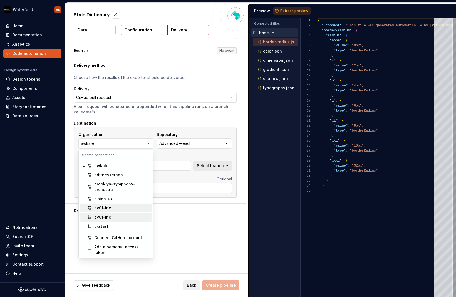
click at [113, 207] on div "dv01-inc" at bounding box center [122, 208] width 56 height 6
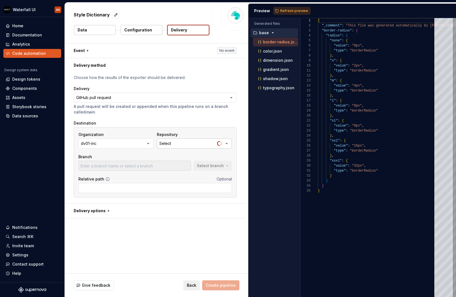
click at [191, 143] on button "Select" at bounding box center [194, 143] width 75 height 10
click at [149, 143] on icon "button" at bounding box center [148, 144] width 6 height 6
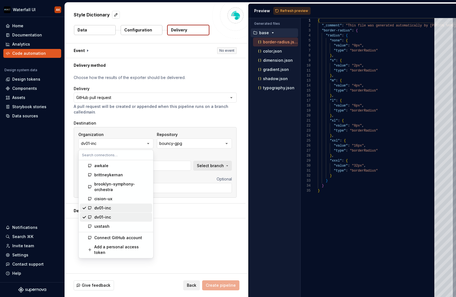
click at [107, 217] on div "dv01-inc" at bounding box center [102, 217] width 17 height 6
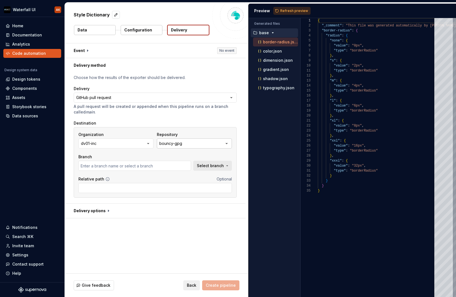
type input "master"
click at [184, 143] on button "bouncy-gpg" at bounding box center [194, 143] width 75 height 10
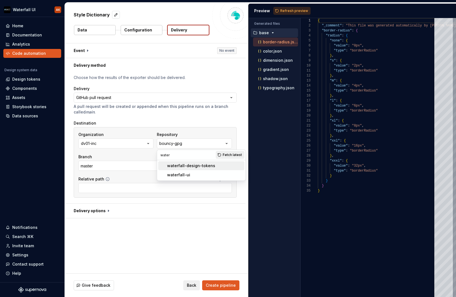
type input "water"
click at [180, 166] on div "waterfall-design-tokens" at bounding box center [191, 166] width 48 height 6
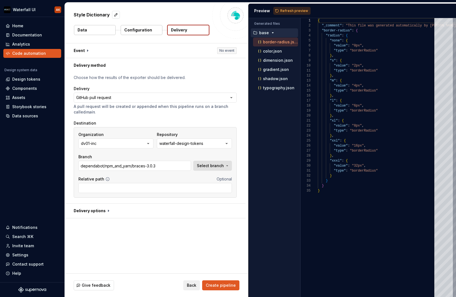
click at [206, 166] on span "Select branch" at bounding box center [210, 166] width 27 height 6
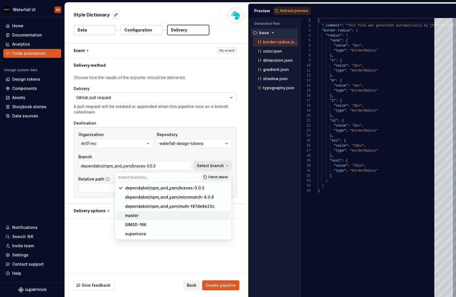
click at [136, 213] on div "master" at bounding box center [131, 216] width 13 height 6
type input "master"
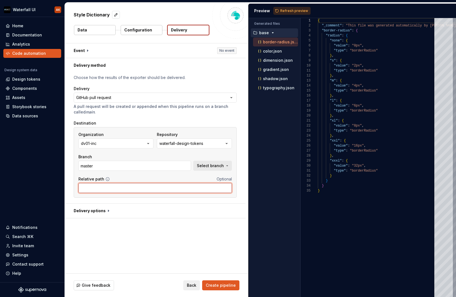
click at [104, 189] on input "Relative path" at bounding box center [154, 188] width 153 height 10
click at [109, 188] on input "Relative path" at bounding box center [154, 188] width 153 height 10
drag, startPoint x: 411, startPoint y: 151, endPoint x: 109, endPoint y: 188, distance: 304.1
click at [109, 188] on input "Relative path" at bounding box center [154, 188] width 153 height 10
type input "tokens/"
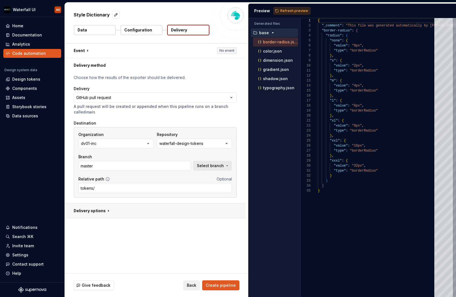
click at [95, 212] on button "button" at bounding box center [155, 210] width 181 height 14
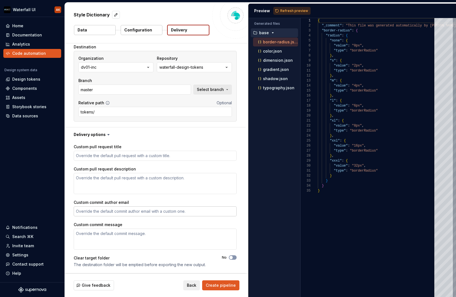
scroll to position [76, 0]
click at [221, 286] on span "Create pipeline" at bounding box center [221, 285] width 30 height 6
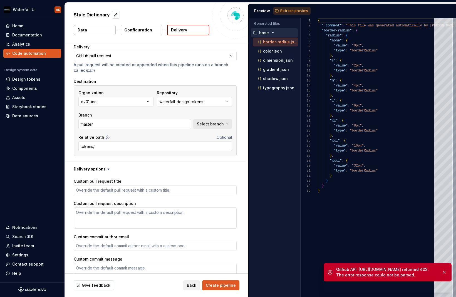
scroll to position [34, 0]
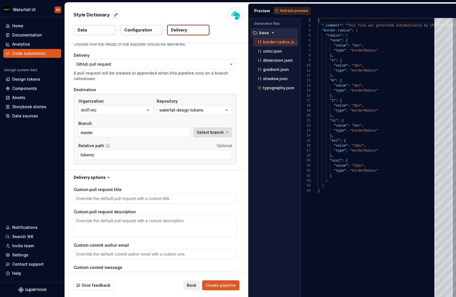
click at [210, 133] on span "Select branch" at bounding box center [210, 133] width 27 height 6
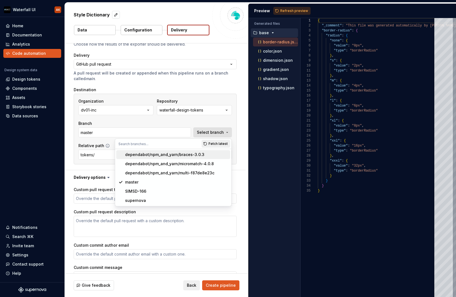
scroll to position [32, 0]
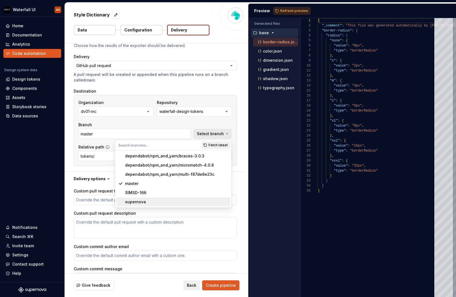
click at [140, 203] on div "supernova" at bounding box center [135, 202] width 21 height 6
type textarea "*"
type input "supernova"
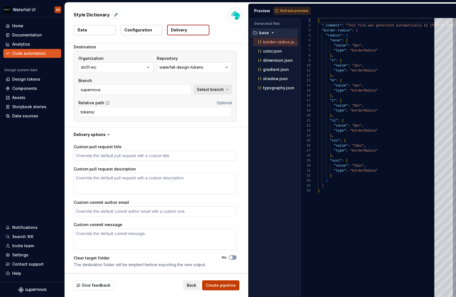
scroll to position [76, 0]
click at [221, 287] on span "Create pipeline" at bounding box center [221, 285] width 30 height 6
click at [23, 34] on div "Documentation" at bounding box center [27, 35] width 30 height 6
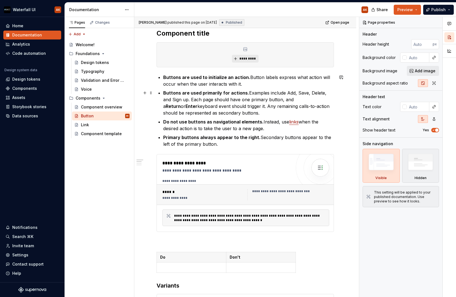
scroll to position [80, 0]
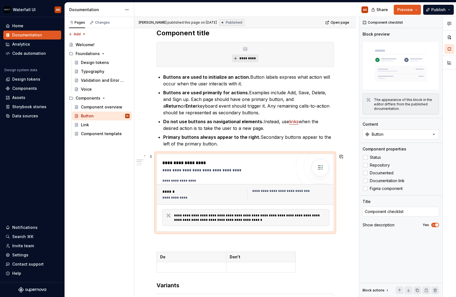
click at [244, 165] on div "**********" at bounding box center [226, 163] width 129 height 7
drag, startPoint x: 366, startPoint y: 159, endPoint x: 361, endPoint y: 158, distance: 4.5
click at [366, 159] on div at bounding box center [365, 157] width 4 height 4
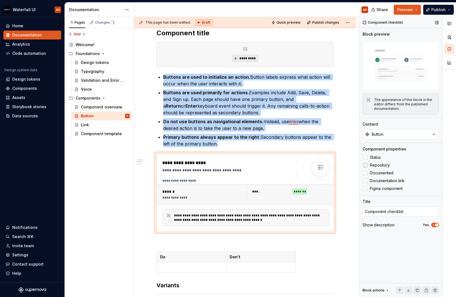
click at [364, 166] on div at bounding box center [365, 165] width 4 height 4
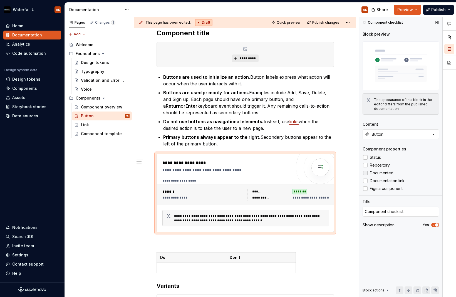
click at [365, 173] on div at bounding box center [365, 173] width 4 height 4
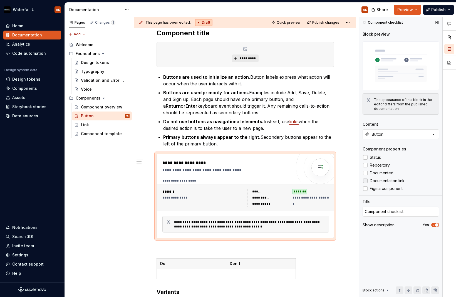
click at [367, 182] on div at bounding box center [365, 180] width 4 height 4
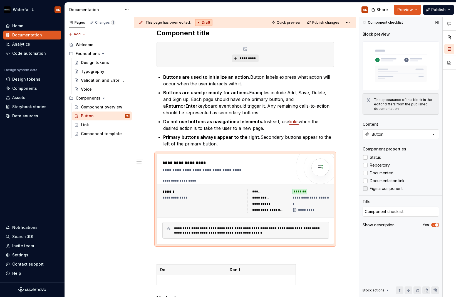
click at [366, 188] on div at bounding box center [365, 188] width 4 height 4
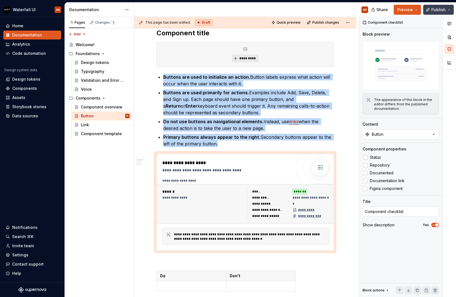
click at [438, 10] on span "Publish" at bounding box center [438, 10] width 14 height 6
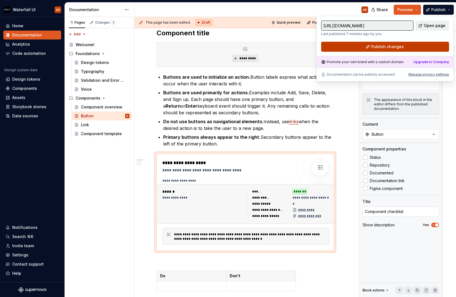
click at [429, 45] on button "Publish changes" at bounding box center [385, 47] width 128 height 10
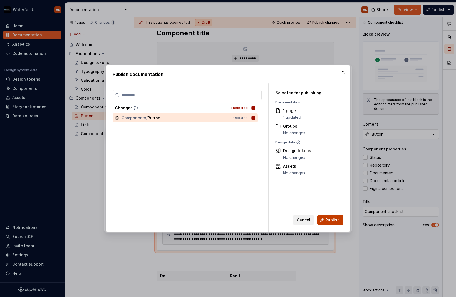
click at [329, 222] on span "Publish" at bounding box center [332, 220] width 14 height 6
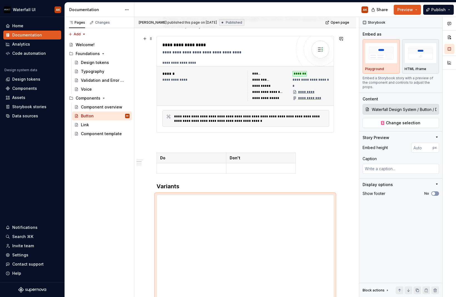
scroll to position [187, 0]
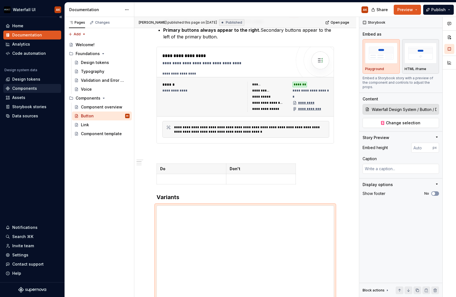
click at [19, 86] on div "Components" at bounding box center [24, 89] width 25 height 6
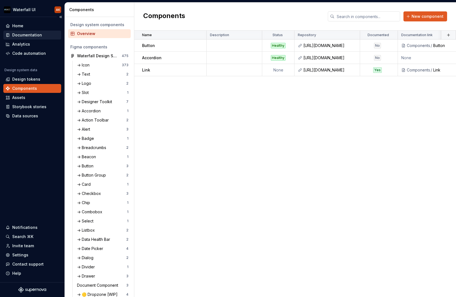
click at [22, 36] on div "Documentation" at bounding box center [27, 35] width 30 height 6
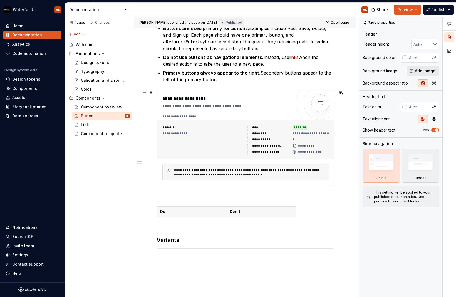
scroll to position [144, 0]
click at [262, 110] on div "**********" at bounding box center [226, 137] width 129 height 85
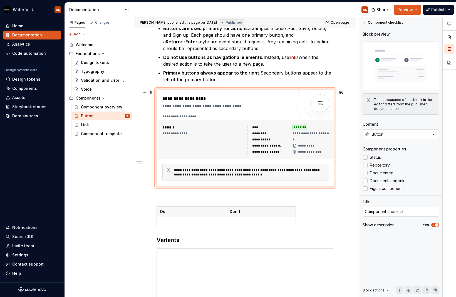
type textarea "*"
